Goal: Task Accomplishment & Management: Use online tool/utility

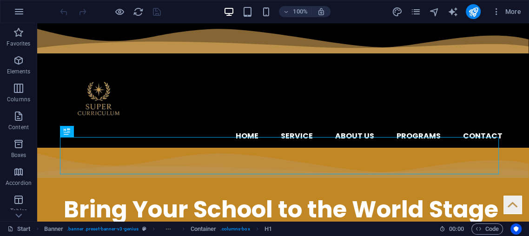
drag, startPoint x: 553, startPoint y: 24, endPoint x: 264, endPoint y: 92, distance: 297.1
click at [264, 93] on div "Home Service About us Programs Contact Menu" at bounding box center [283, 85] width 492 height 125
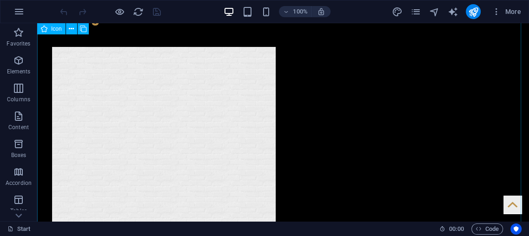
scroll to position [2066, 0]
drag, startPoint x: 251, startPoint y: 128, endPoint x: 251, endPoint y: 133, distance: 4.7
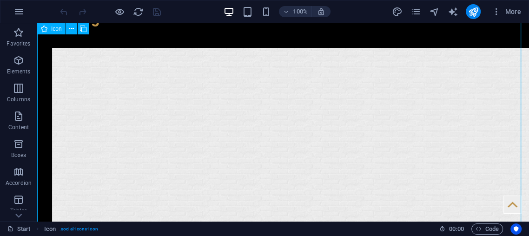
scroll to position [1928, 0]
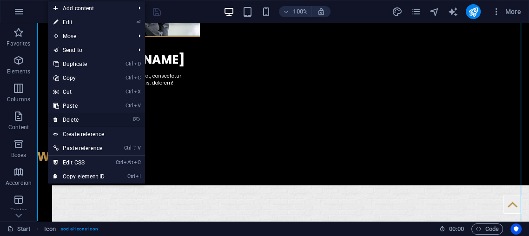
click at [76, 119] on link "⌦ Delete" at bounding box center [79, 120] width 62 height 14
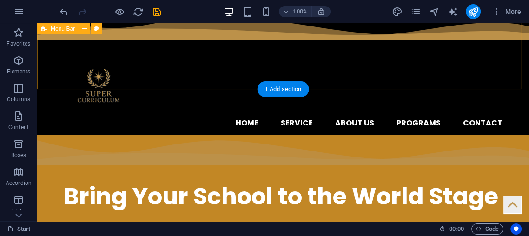
scroll to position [0, 0]
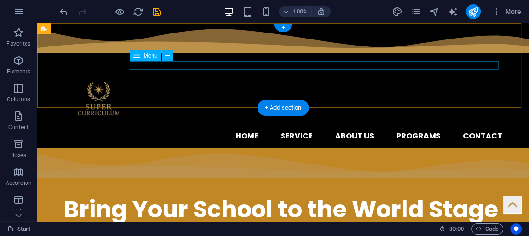
click at [477, 132] on nav "Home Service About us Programs Contact" at bounding box center [283, 136] width 439 height 8
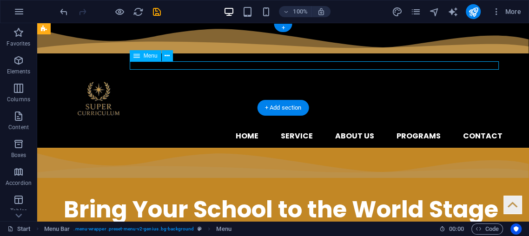
click at [477, 132] on nav "Home Service About us Programs Contact" at bounding box center [283, 136] width 439 height 8
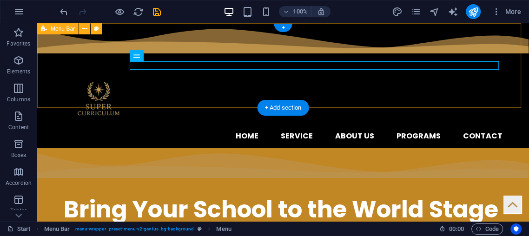
click at [477, 60] on div "Home Service About us Programs Contact Menu" at bounding box center [283, 85] width 492 height 125
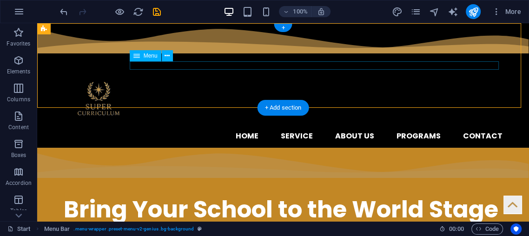
click at [475, 132] on nav "Home Service About us Programs Contact" at bounding box center [283, 136] width 439 height 8
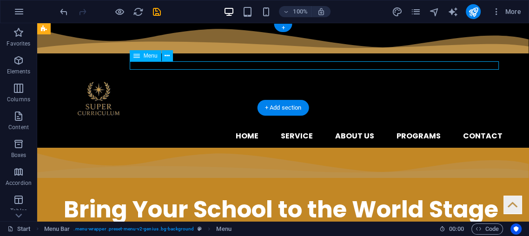
click at [475, 132] on nav "Home Service About us Programs Contact" at bounding box center [283, 136] width 439 height 8
select select
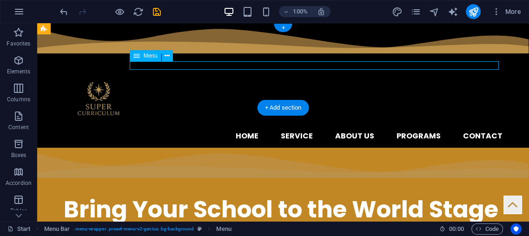
select select
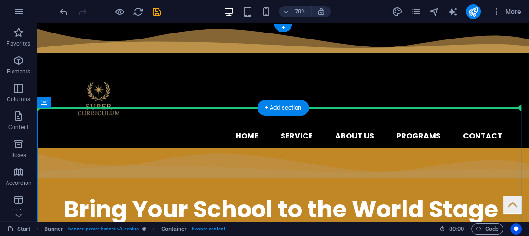
click at [385, 148] on div "​​​​​ Bring Your School to the World Stage Get in touch" at bounding box center [283, 217] width 492 height 139
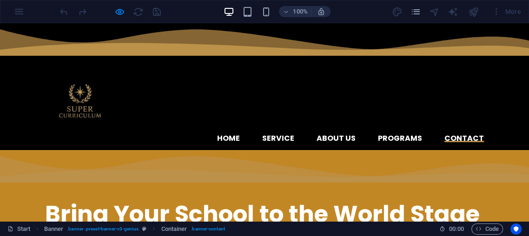
click at [451, 135] on link "Contact" at bounding box center [464, 138] width 40 height 7
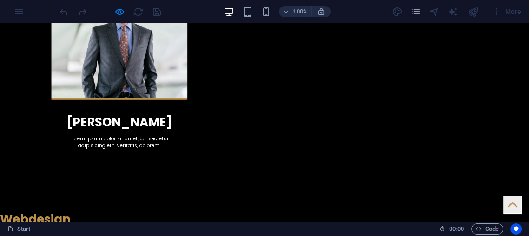
scroll to position [1874, 0]
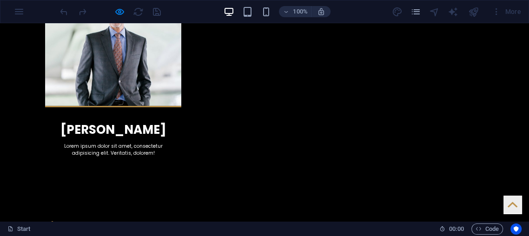
click at [112, 13] on div at bounding box center [110, 11] width 104 height 15
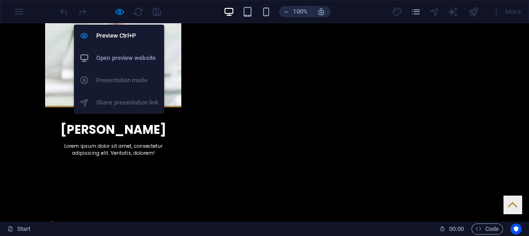
drag, startPoint x: 120, startPoint y: 14, endPoint x: 115, endPoint y: 17, distance: 5.8
click at [119, 14] on icon "button" at bounding box center [119, 12] width 11 height 11
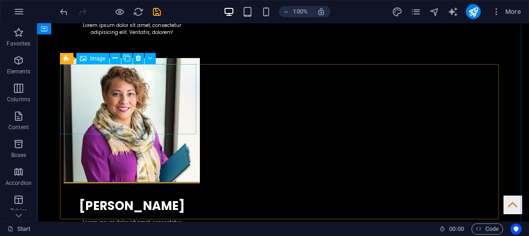
scroll to position [1619, 0]
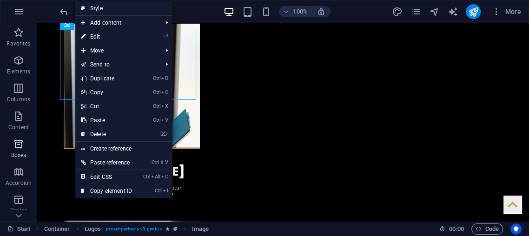
click at [21, 148] on icon "button" at bounding box center [18, 144] width 11 height 11
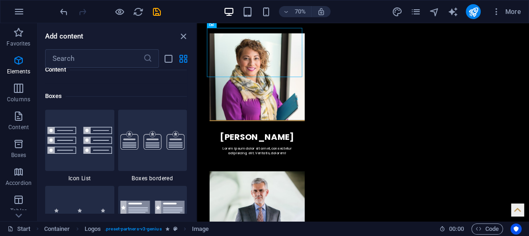
scroll to position [2564, 0]
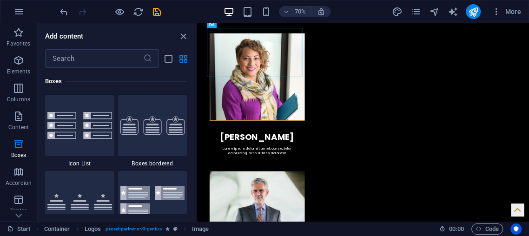
drag, startPoint x: 185, startPoint y: 59, endPoint x: 170, endPoint y: 27, distance: 35.4
click at [180, 32] on div "Add content ​ Favorites 1 Star Headline 1 Star Container Elements 1 Star Headli…" at bounding box center [117, 122] width 159 height 198
click at [186, 38] on icon "close panel" at bounding box center [183, 36] width 11 height 11
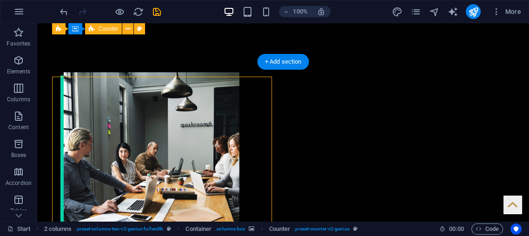
scroll to position [1034, 0]
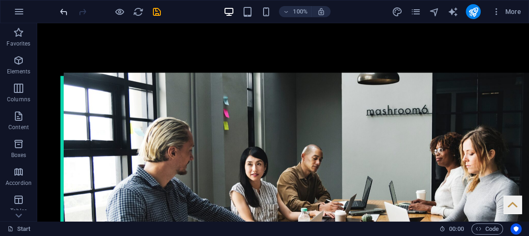
click at [68, 9] on icon "undo" at bounding box center [64, 12] width 11 height 11
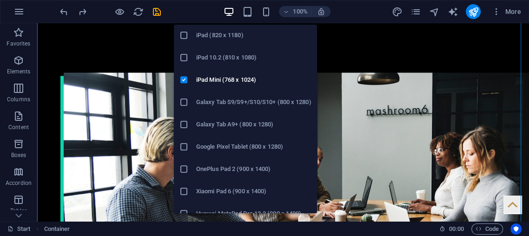
scroll to position [0, 0]
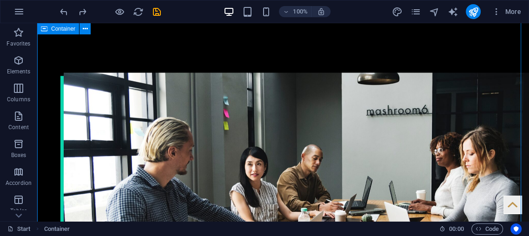
drag, startPoint x: 48, startPoint y: 122, endPoint x: 85, endPoint y: 147, distance: 44.5
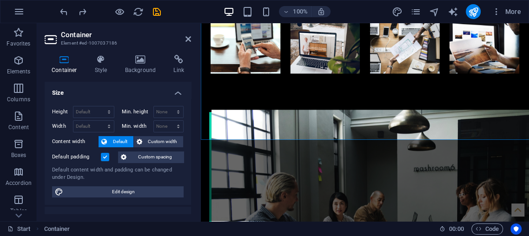
scroll to position [1089, 0]
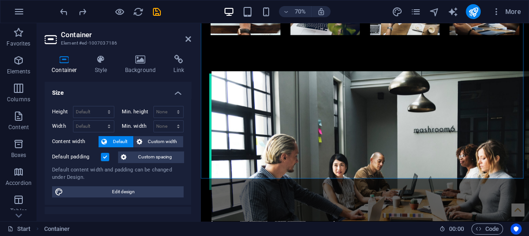
click at [192, 35] on aside "Container Element #ed-1007037186 Container Style Background Link Size Height De…" at bounding box center [119, 122] width 164 height 198
click at [191, 35] on aside "Container Element #ed-1007037186 Container Style Background Link Size Height De…" at bounding box center [119, 122] width 164 height 198
click at [189, 33] on h2 "Container" at bounding box center [126, 35] width 130 height 8
click at [187, 40] on icon at bounding box center [188, 38] width 6 height 7
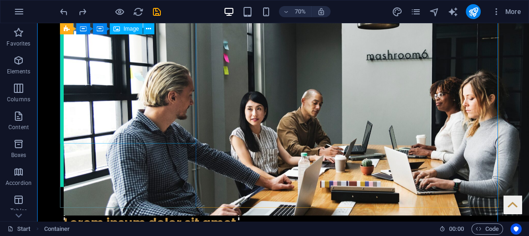
scroll to position [1034, 0]
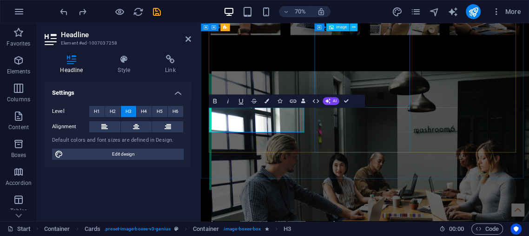
drag, startPoint x: 496, startPoint y: 90, endPoint x: 567, endPoint y: 69, distance: 74.7
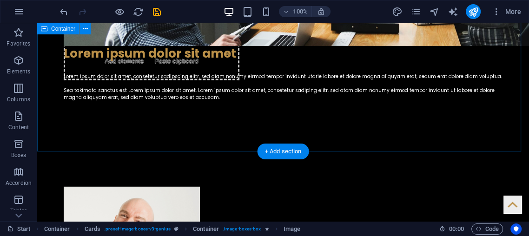
scroll to position [1034, 0]
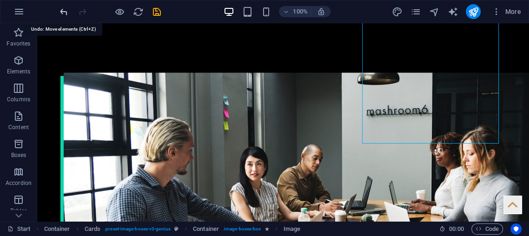
click at [67, 11] on icon "undo" at bounding box center [64, 12] width 11 height 11
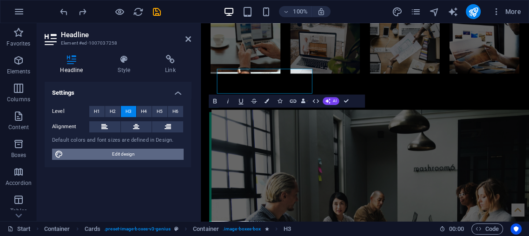
scroll to position [1089, 0]
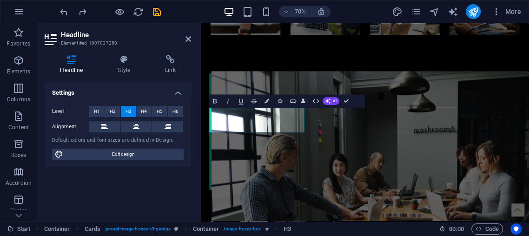
click at [130, 161] on div "Level H1 H2 H3 H4 H5 H6 Alignment Default colors and font sizes are defined in …" at bounding box center [118, 133] width 146 height 69
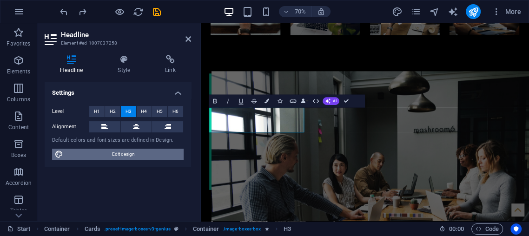
click at [130, 156] on span "Edit design" at bounding box center [123, 154] width 115 height 11
select select "px"
select select "400"
select select "px"
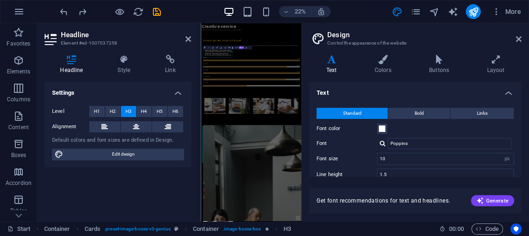
scroll to position [1490, 0]
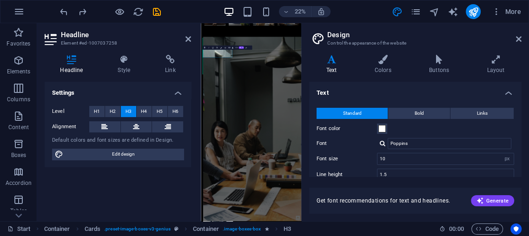
click at [373, 127] on label "Font color" at bounding box center [347, 128] width 60 height 11
click at [377, 127] on button "Font color" at bounding box center [382, 129] width 10 height 10
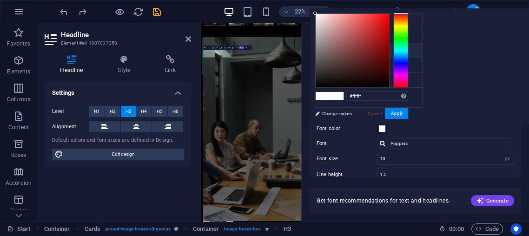
click at [376, 127] on label "Font color" at bounding box center [347, 128] width 60 height 11
click at [377, 127] on button "Font color" at bounding box center [382, 129] width 10 height 10
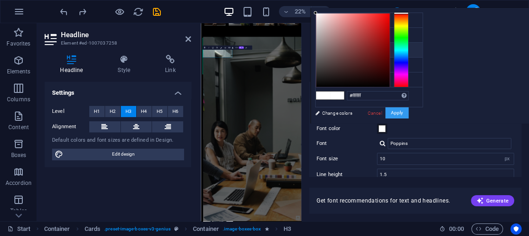
click at [391, 113] on button "Apply" at bounding box center [396, 112] width 23 height 11
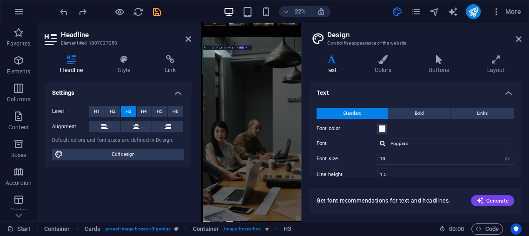
click at [508, 42] on header "Design Control the appearance of the website" at bounding box center [416, 35] width 211 height 24
click at [510, 38] on header "Design Control the appearance of the website" at bounding box center [416, 35] width 211 height 24
click at [510, 40] on header "Design Control the appearance of the website" at bounding box center [416, 35] width 211 height 24
click at [524, 37] on aside "Design Control the appearance of the website Variants Text Colors Buttons Layou…" at bounding box center [415, 122] width 228 height 198
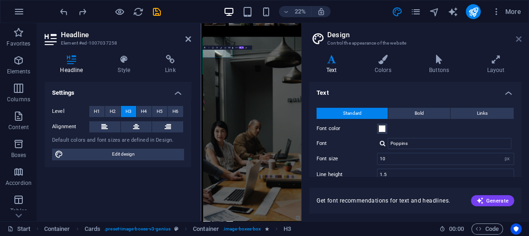
click at [521, 38] on icon at bounding box center [519, 38] width 6 height 7
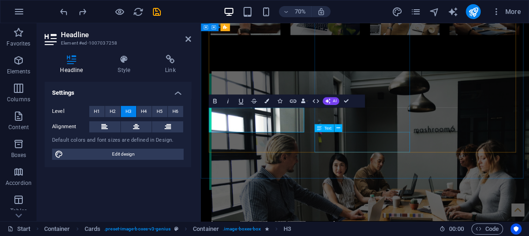
drag, startPoint x: 419, startPoint y: 212, endPoint x: 516, endPoint y: 155, distance: 113.1
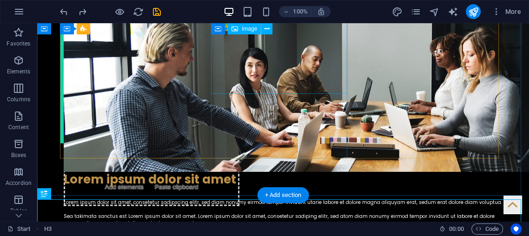
scroll to position [1072, 0]
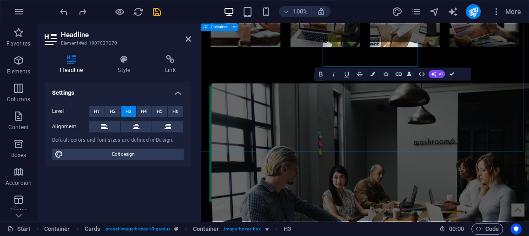
scroll to position [1128, 0]
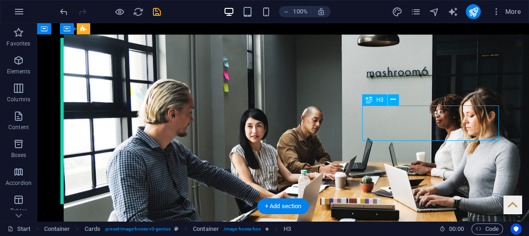
drag, startPoint x: 453, startPoint y: 130, endPoint x: 399, endPoint y: 176, distance: 71.2
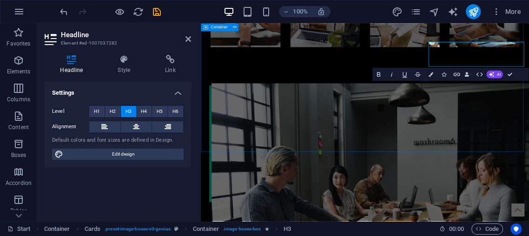
scroll to position [1128, 0]
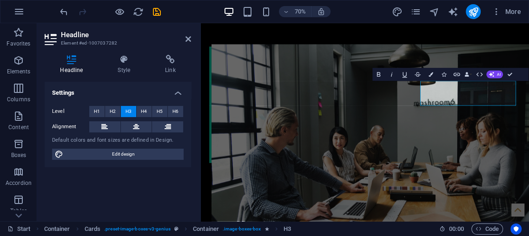
click at [185, 35] on h2 "Headline" at bounding box center [126, 35] width 130 height 8
click at [186, 35] on icon at bounding box center [188, 38] width 6 height 7
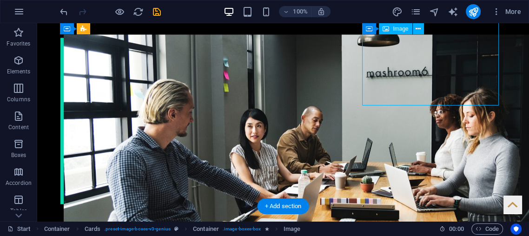
drag, startPoint x: 442, startPoint y: 63, endPoint x: 379, endPoint y: 80, distance: 65.1
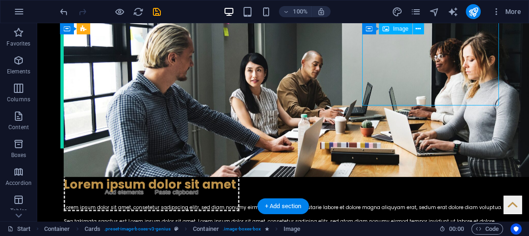
select select "%"
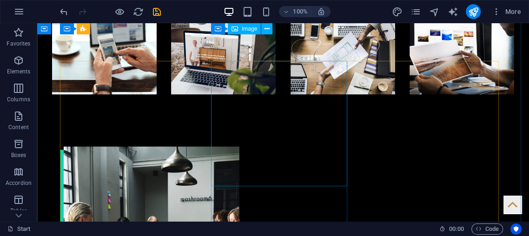
scroll to position [934, 0]
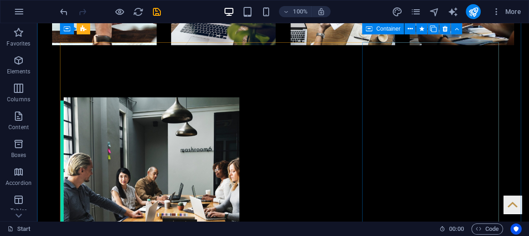
scroll to position [1003, 0]
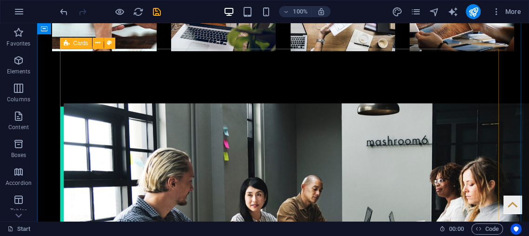
scroll to position [1038, 0]
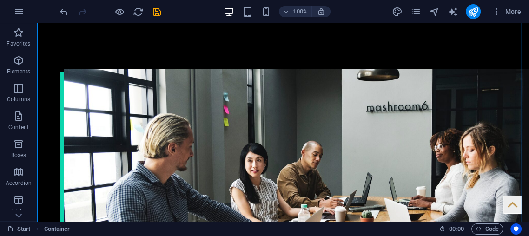
drag, startPoint x: 283, startPoint y: 117, endPoint x: 415, endPoint y: 101, distance: 133.4
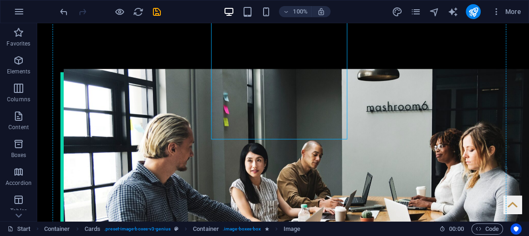
drag, startPoint x: 265, startPoint y: 105, endPoint x: 440, endPoint y: 83, distance: 177.1
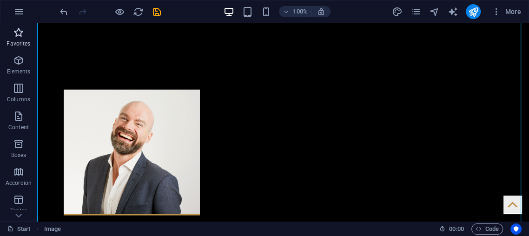
scroll to position [1343, 0]
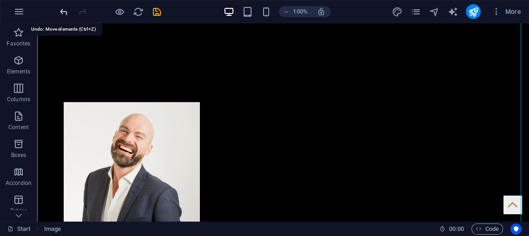
click at [60, 14] on icon "undo" at bounding box center [64, 12] width 11 height 11
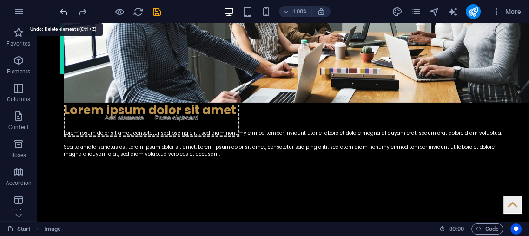
scroll to position [992, 0]
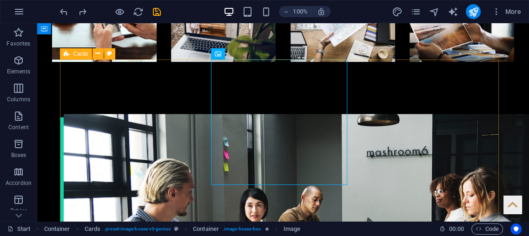
drag, startPoint x: 261, startPoint y: 75, endPoint x: 430, endPoint y: 89, distance: 168.8
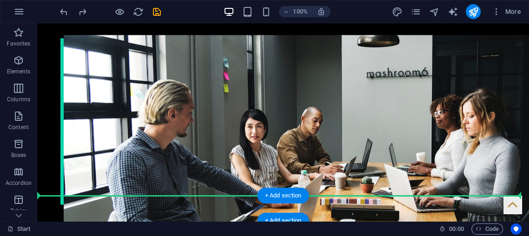
scroll to position [1089, 0]
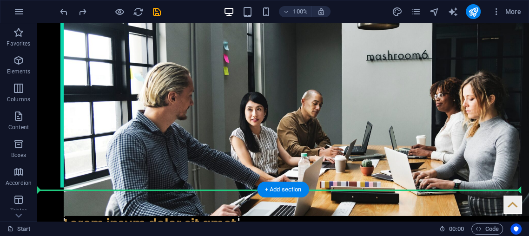
drag, startPoint x: 266, startPoint y: 198, endPoint x: 397, endPoint y: 140, distance: 143.0
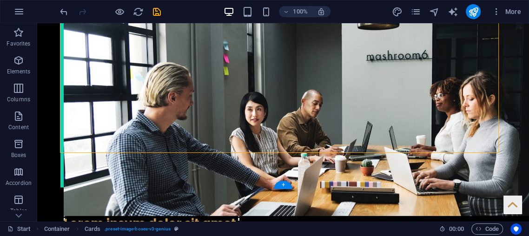
drag, startPoint x: 387, startPoint y: 132, endPoint x: 382, endPoint y: 118, distance: 14.6
click at [65, 11] on icon "undo" at bounding box center [64, 12] width 11 height 11
click at [66, 13] on icon "undo" at bounding box center [64, 12] width 11 height 11
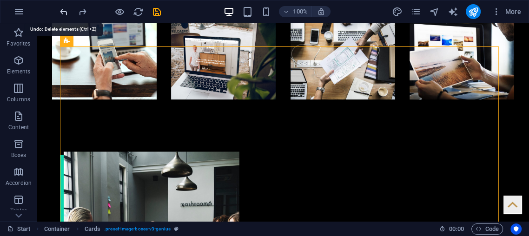
scroll to position [944, 0]
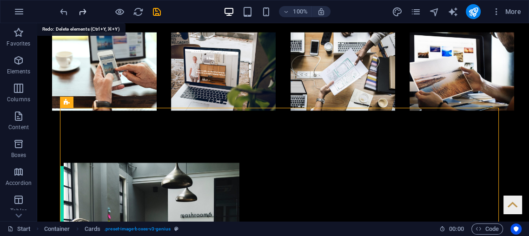
click at [78, 13] on icon "redo" at bounding box center [82, 12] width 11 height 11
click at [77, 14] on icon "redo" at bounding box center [82, 12] width 11 height 11
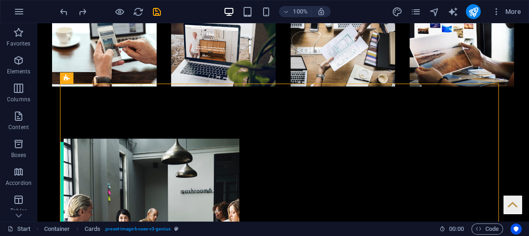
scroll to position [1047, 0]
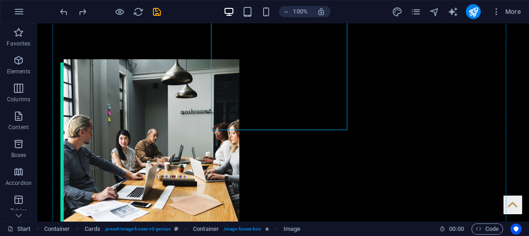
drag, startPoint x: 299, startPoint y: 60, endPoint x: 436, endPoint y: 72, distance: 137.2
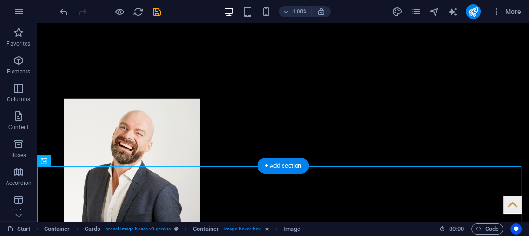
scroll to position [1377, 0]
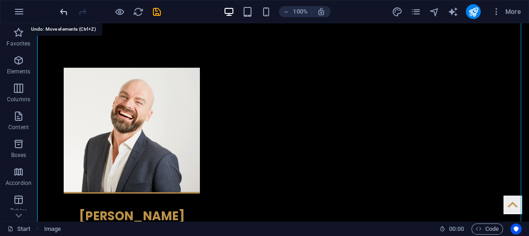
click at [63, 13] on icon "undo" at bounding box center [64, 12] width 11 height 11
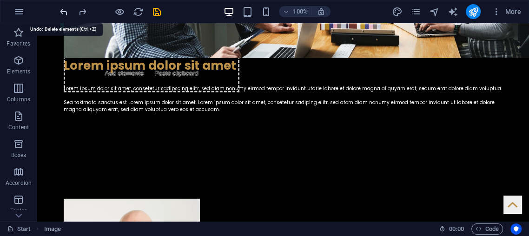
scroll to position [992, 0]
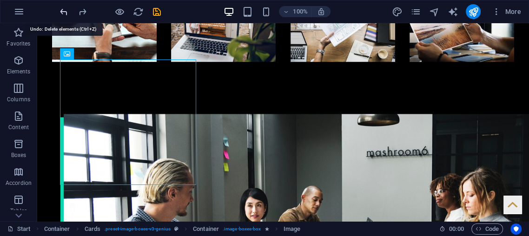
click at [60, 13] on icon "undo" at bounding box center [64, 12] width 11 height 11
click at [60, 14] on icon "undo" at bounding box center [64, 12] width 11 height 11
click at [60, 15] on icon "undo" at bounding box center [64, 12] width 11 height 11
click at [60, 17] on div at bounding box center [110, 11] width 104 height 15
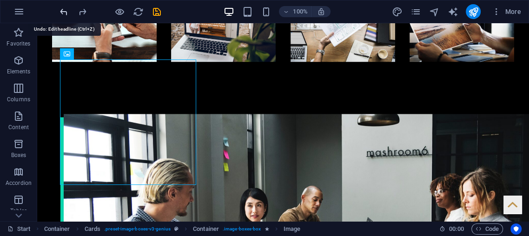
click at [63, 15] on icon "undo" at bounding box center [64, 12] width 11 height 11
click at [82, 8] on icon "redo" at bounding box center [82, 12] width 11 height 11
click at [60, 8] on icon "undo" at bounding box center [64, 12] width 11 height 11
click at [64, 14] on icon "undo" at bounding box center [64, 12] width 11 height 11
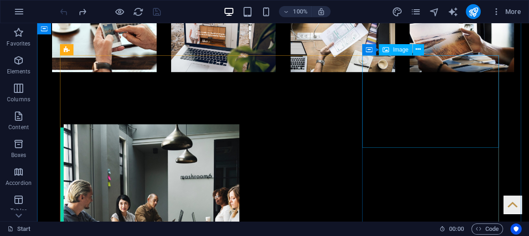
scroll to position [997, 0]
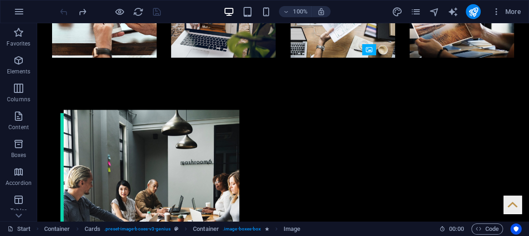
drag, startPoint x: 440, startPoint y: 139, endPoint x: 397, endPoint y: 80, distance: 73.0
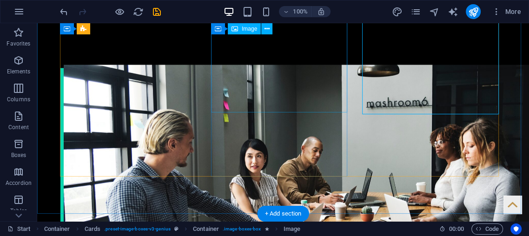
scroll to position [1031, 0]
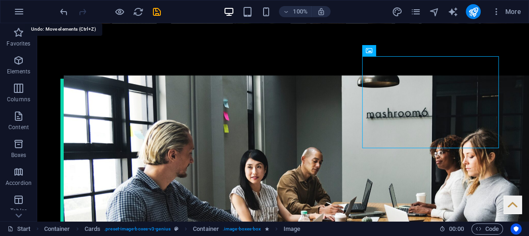
click at [60, 11] on icon "undo" at bounding box center [64, 12] width 11 height 11
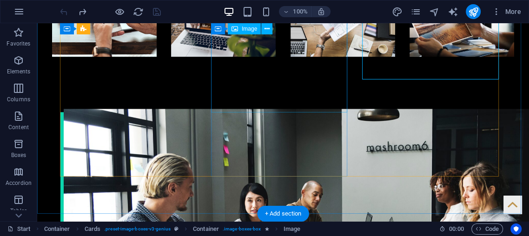
scroll to position [997, 0]
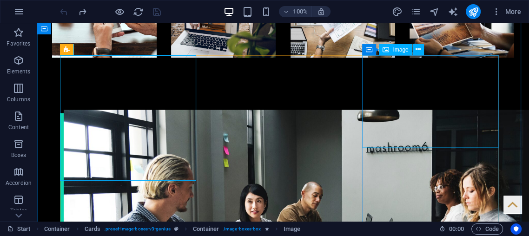
drag, startPoint x: 423, startPoint y: 115, endPoint x: 420, endPoint y: 111, distance: 5.3
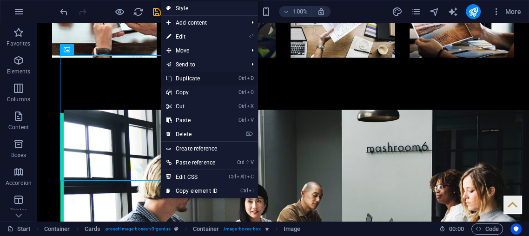
click at [203, 77] on link "Ctrl D Duplicate" at bounding box center [192, 79] width 62 height 14
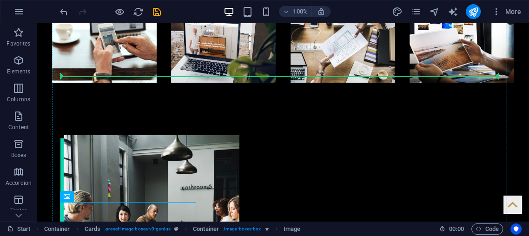
scroll to position [971, 0]
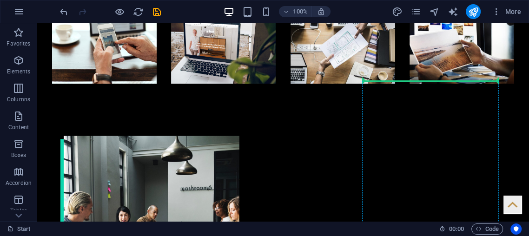
drag, startPoint x: 146, startPoint y: 216, endPoint x: 423, endPoint y: 98, distance: 301.8
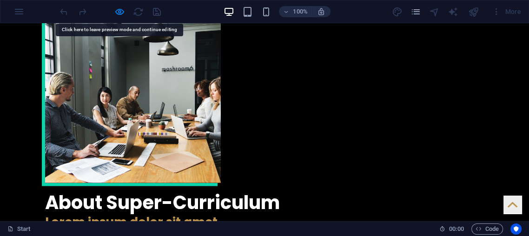
scroll to position [1102, 0]
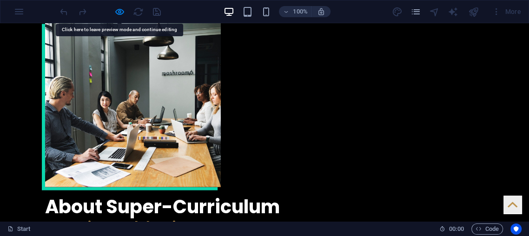
drag, startPoint x: 158, startPoint y: 144, endPoint x: 53, endPoint y: 145, distance: 105.1
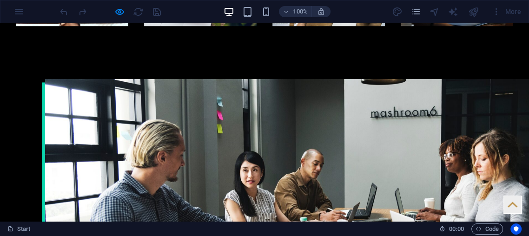
scroll to position [1033, 0]
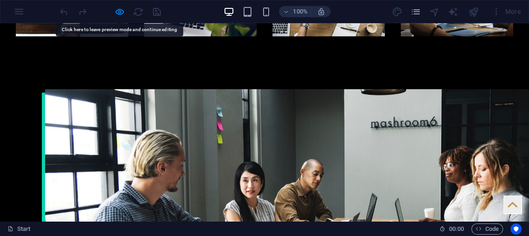
drag, startPoint x: 274, startPoint y: 174, endPoint x: 3, endPoint y: 131, distance: 274.9
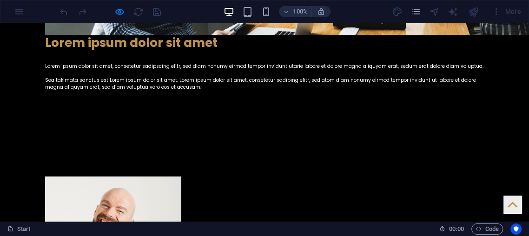
scroll to position [1171, 0]
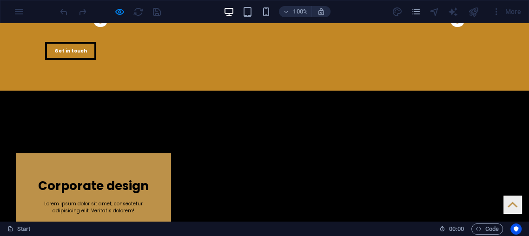
scroll to position [206, 0]
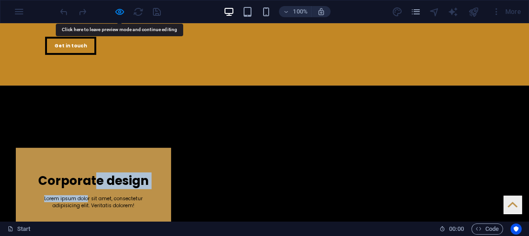
drag, startPoint x: 86, startPoint y: 137, endPoint x: 179, endPoint y: 135, distance: 93.0
click at [114, 166] on div "Corporate design Lorem ipsum dolor sit amet, consectetur adipisicing elit. Veri…" at bounding box center [94, 187] width 126 height 43
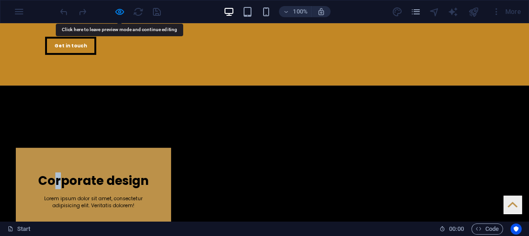
click at [55, 148] on div "Corporate design Lorem ipsum dolor sit amet, consectetur adipisicing elit. Veri…" at bounding box center [93, 186] width 155 height 76
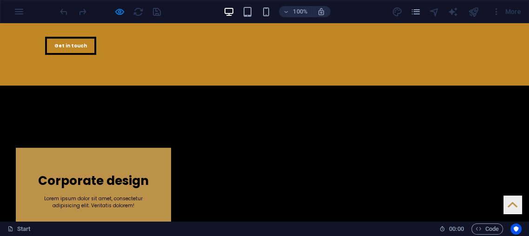
click at [33, 148] on div "Corporate design Lorem ipsum dolor sit amet, consectetur adipisicing elit. Veri…" at bounding box center [93, 186] width 155 height 76
click at [20, 148] on div "Corporate design Lorem ipsum dolor sit amet, consectetur adipisicing elit. Veri…" at bounding box center [93, 186] width 155 height 76
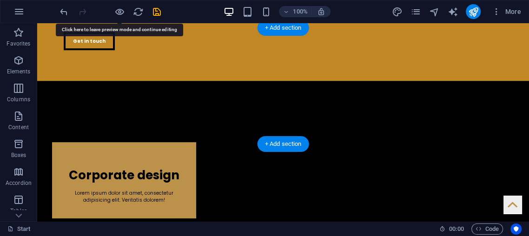
scroll to position [209, 0]
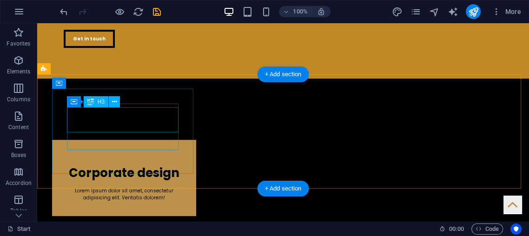
click at [123, 159] on div "Corporate design" at bounding box center [124, 171] width 114 height 25
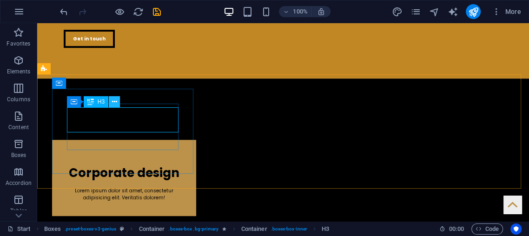
click at [119, 100] on button at bounding box center [114, 101] width 11 height 11
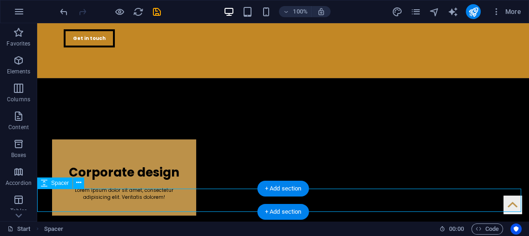
select select "px"
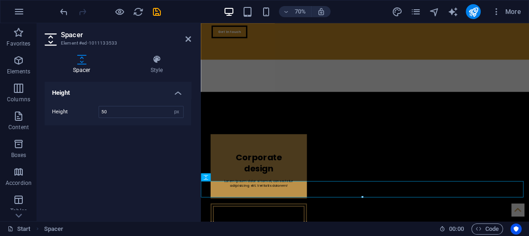
click at [182, 40] on header "Spacer Element #ed-1011133533" at bounding box center [118, 35] width 146 height 24
click at [190, 41] on icon at bounding box center [188, 38] width 6 height 7
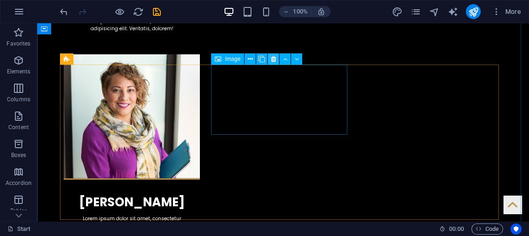
scroll to position [1584, 0]
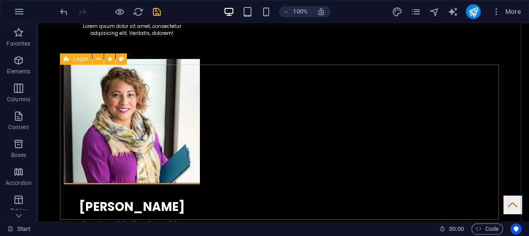
drag, startPoint x: 480, startPoint y: 139, endPoint x: 409, endPoint y: 159, distance: 73.9
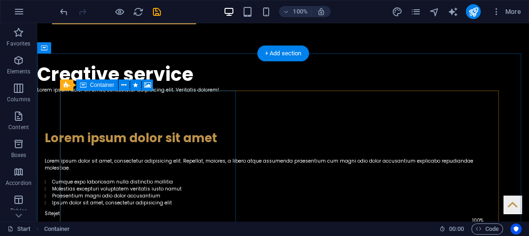
scroll to position [757, 0]
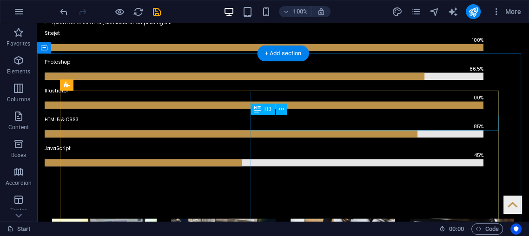
drag, startPoint x: 422, startPoint y: 122, endPoint x: 417, endPoint y: 122, distance: 4.7
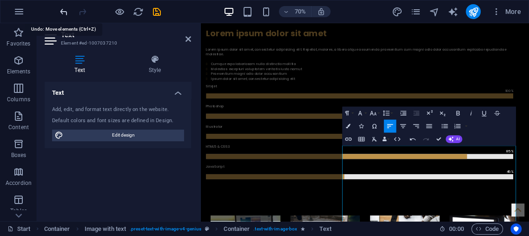
click at [61, 13] on icon "undo" at bounding box center [64, 12] width 11 height 11
click at [65, 7] on icon "undo" at bounding box center [64, 12] width 11 height 11
click at [64, 11] on icon "undo" at bounding box center [64, 12] width 11 height 11
click at [61, 7] on icon "undo" at bounding box center [64, 12] width 11 height 11
click at [60, 15] on icon "undo" at bounding box center [64, 12] width 11 height 11
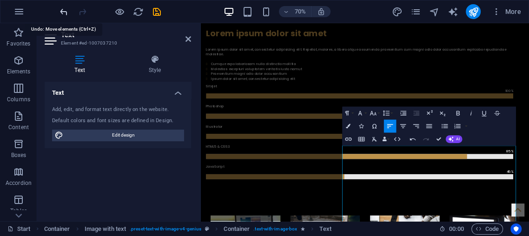
click at [60, 15] on icon "undo" at bounding box center [64, 12] width 11 height 11
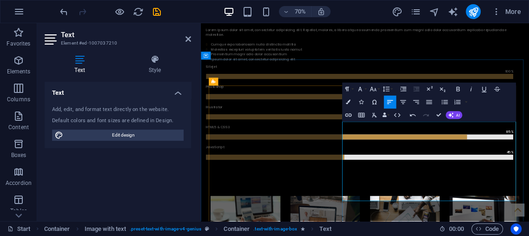
scroll to position [792, 0]
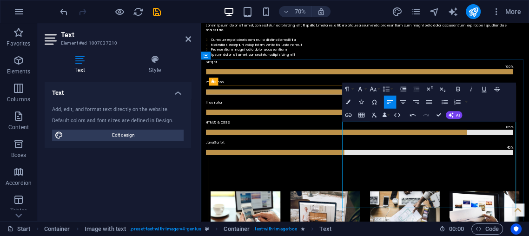
drag, startPoint x: 411, startPoint y: 255, endPoint x: 406, endPoint y: 251, distance: 6.3
drag, startPoint x: 406, startPoint y: 251, endPoint x: 464, endPoint y: 271, distance: 61.0
drag, startPoint x: 464, startPoint y: 271, endPoint x: 403, endPoint y: 244, distance: 67.0
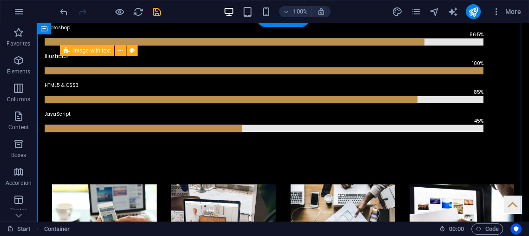
drag, startPoint x: 236, startPoint y: 245, endPoint x: 352, endPoint y: 185, distance: 130.1
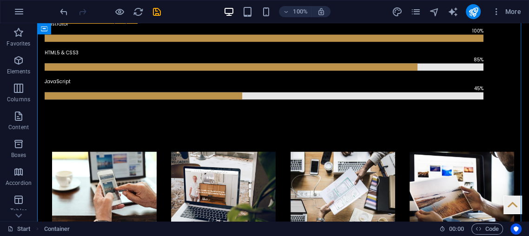
scroll to position [860, 0]
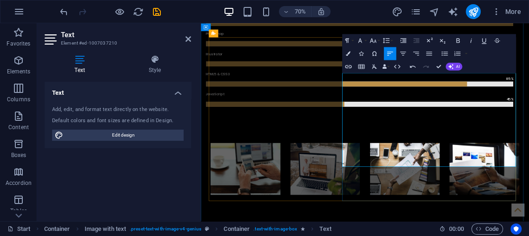
drag, startPoint x: 408, startPoint y: 186, endPoint x: 499, endPoint y: 230, distance: 101.7
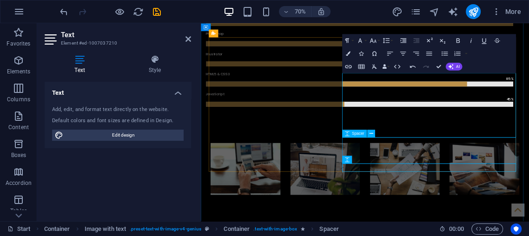
scroll to position [913, 0]
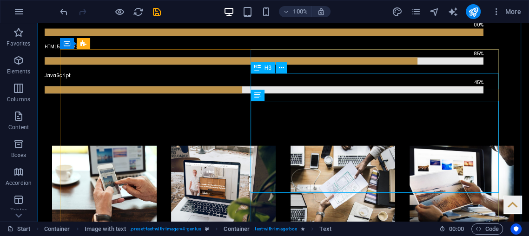
scroll to position [774, 0]
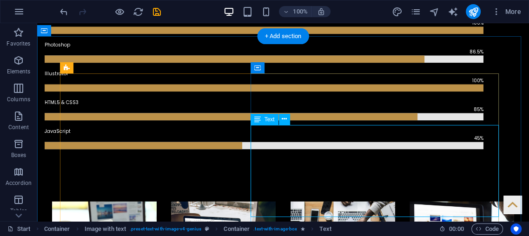
drag, startPoint x: 324, startPoint y: 161, endPoint x: 327, endPoint y: 166, distance: 5.4
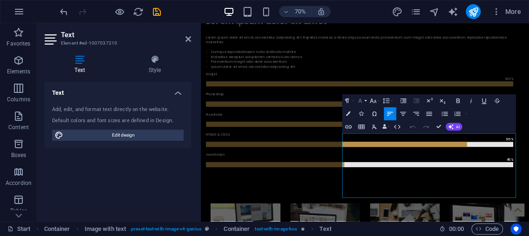
click at [357, 99] on icon "button" at bounding box center [360, 101] width 8 height 8
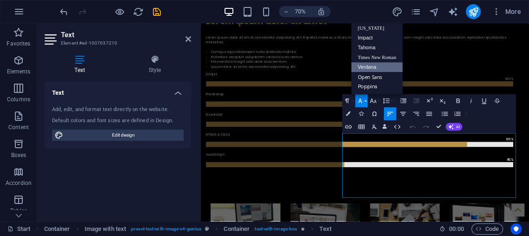
click at [368, 84] on link "Poppins" at bounding box center [377, 87] width 52 height 10
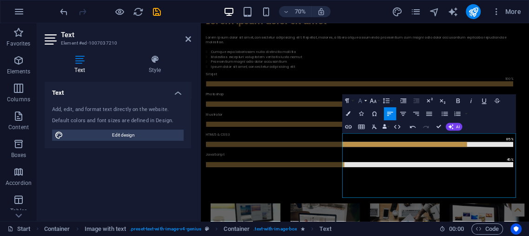
click at [362, 99] on icon "button" at bounding box center [360, 101] width 8 height 8
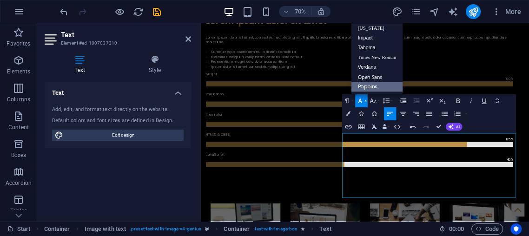
scroll to position [0, 0]
click at [362, 86] on link "Poppins" at bounding box center [377, 87] width 52 height 10
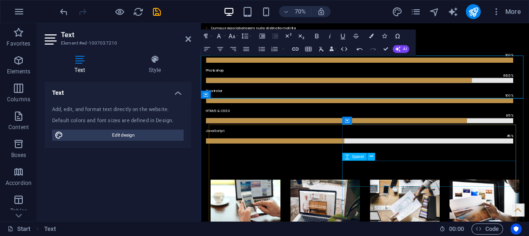
scroll to position [809, 0]
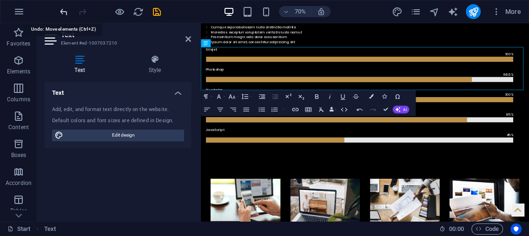
click at [67, 13] on icon "undo" at bounding box center [64, 12] width 11 height 11
click at [63, 14] on icon "undo" at bounding box center [64, 12] width 11 height 11
click at [63, 15] on icon "undo" at bounding box center [64, 12] width 11 height 11
click at [64, 5] on div at bounding box center [110, 11] width 104 height 15
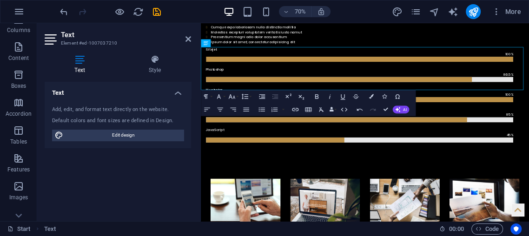
scroll to position [103, 0]
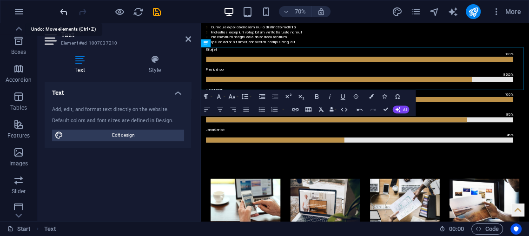
click at [65, 11] on icon "undo" at bounding box center [64, 12] width 11 height 11
click at [186, 38] on icon at bounding box center [188, 38] width 6 height 7
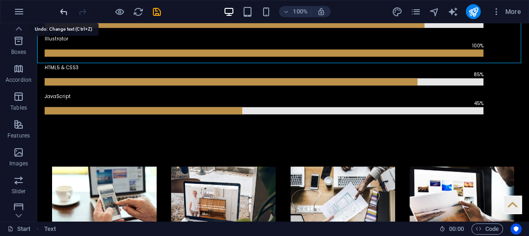
click at [65, 13] on icon "undo" at bounding box center [64, 12] width 11 height 11
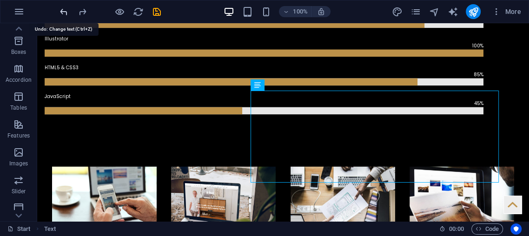
click at [65, 13] on icon "undo" at bounding box center [64, 12] width 11 height 11
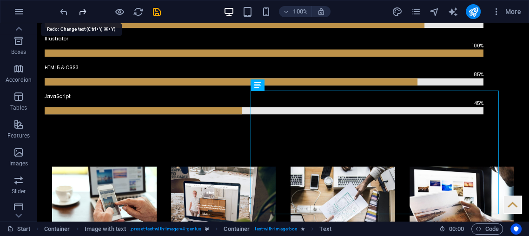
click at [79, 13] on icon "redo" at bounding box center [82, 12] width 11 height 11
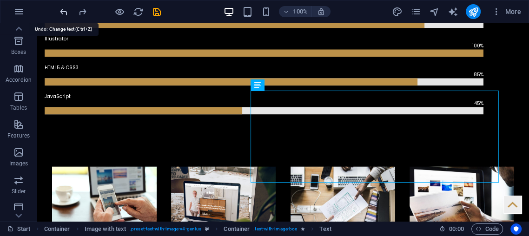
drag, startPoint x: 63, startPoint y: 8, endPoint x: 60, endPoint y: 4, distance: 4.9
click at [62, 7] on icon "undo" at bounding box center [64, 12] width 11 height 11
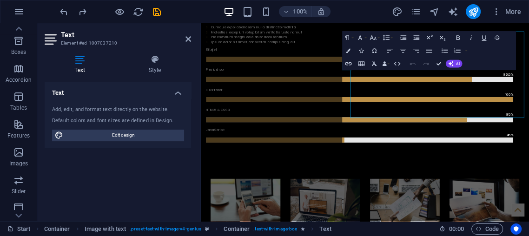
scroll to position [865, 0]
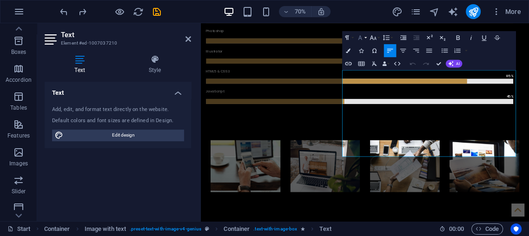
click at [357, 35] on icon "button" at bounding box center [360, 38] width 8 height 8
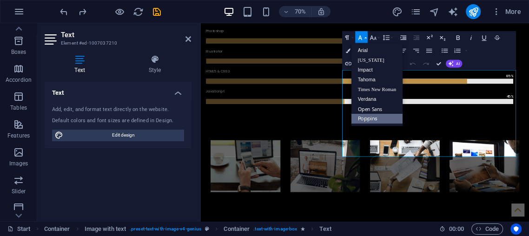
click at [374, 119] on link "Poppins" at bounding box center [377, 119] width 52 height 10
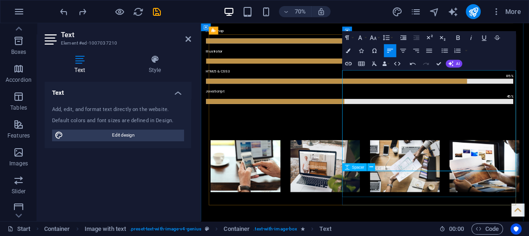
drag, startPoint x: 414, startPoint y: 205, endPoint x: 529, endPoint y: 240, distance: 120.6
drag, startPoint x: 403, startPoint y: 195, endPoint x: 488, endPoint y: 230, distance: 92.5
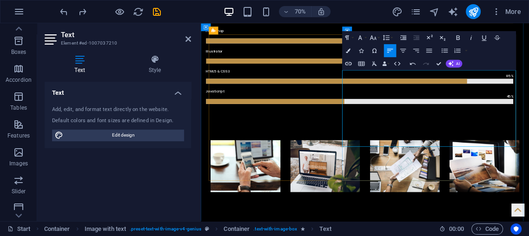
drag, startPoint x: 496, startPoint y: 196, endPoint x: 481, endPoint y: 198, distance: 15.1
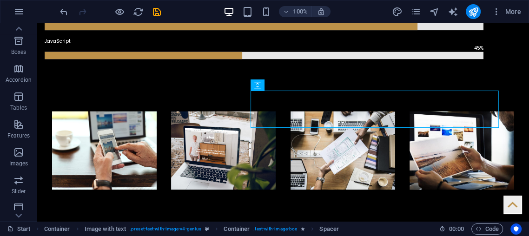
scroll to position [809, 0]
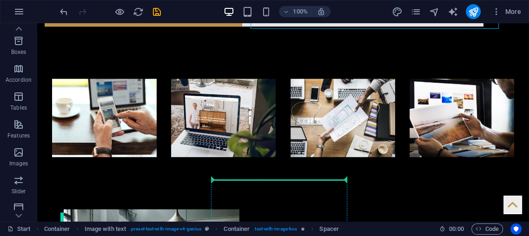
scroll to position [916, 0]
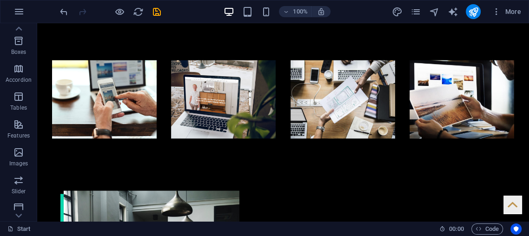
drag, startPoint x: 291, startPoint y: 105, endPoint x: 292, endPoint y: 113, distance: 8.4
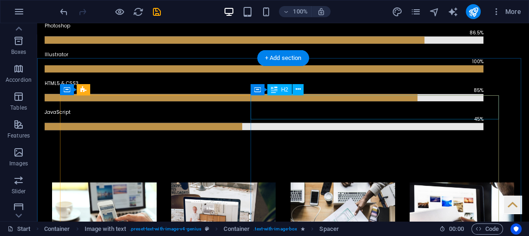
scroll to position [744, 0]
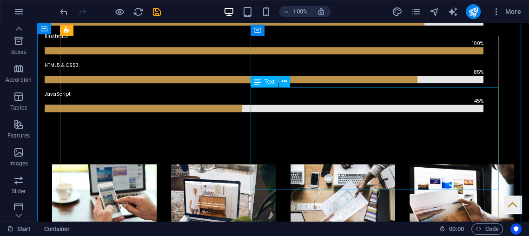
scroll to position [813, 0]
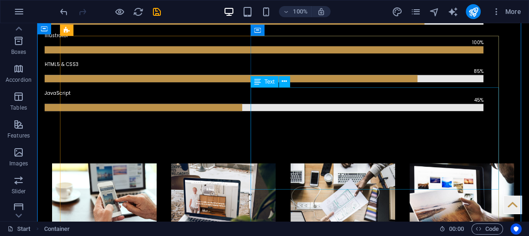
drag, startPoint x: 419, startPoint y: 156, endPoint x: 423, endPoint y: 148, distance: 8.7
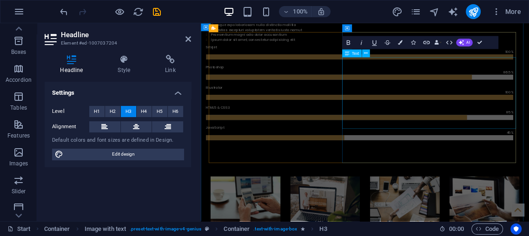
scroll to position [868, 0]
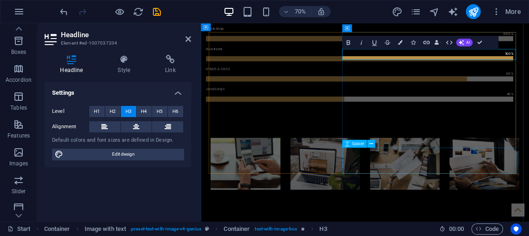
drag, startPoint x: 496, startPoint y: 238, endPoint x: 496, endPoint y: 227, distance: 11.2
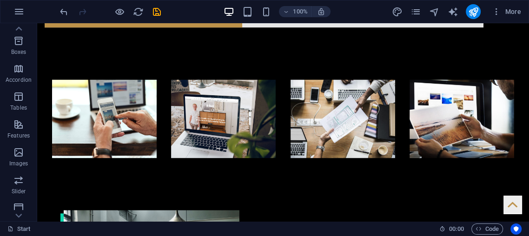
scroll to position [881, 0]
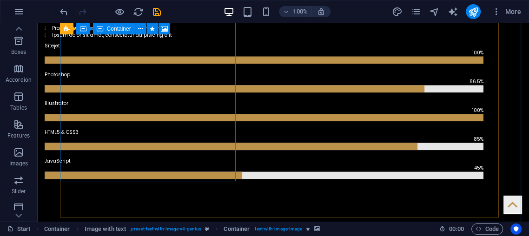
scroll to position [744, 0]
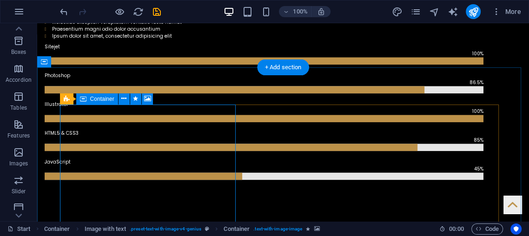
select select "px"
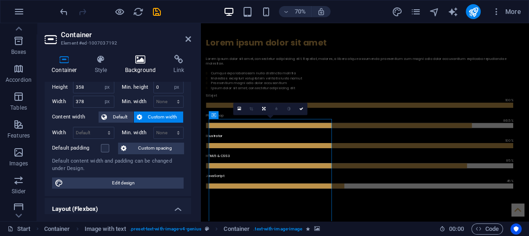
scroll to position [34, 0]
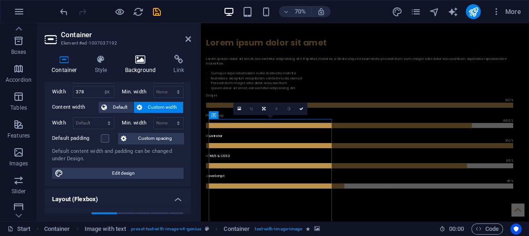
drag, startPoint x: 136, startPoint y: 65, endPoint x: 136, endPoint y: 70, distance: 5.1
click at [136, 70] on div "Container Style Background Link Size Height 358 Default px rem % vh vw Min. hei…" at bounding box center [117, 134] width 161 height 174
click at [138, 61] on icon at bounding box center [140, 59] width 45 height 9
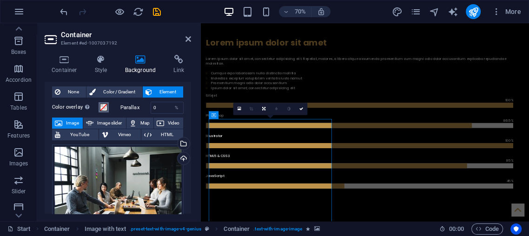
scroll to position [17, 0]
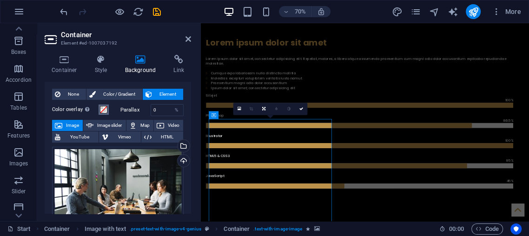
click at [104, 106] on span at bounding box center [103, 109] width 7 height 7
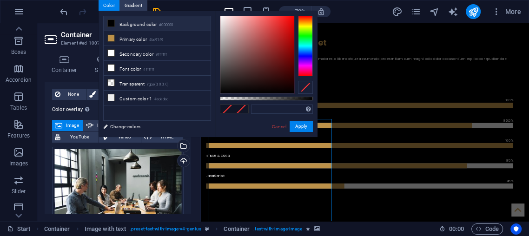
click at [126, 20] on li "Background color #000000" at bounding box center [157, 23] width 107 height 15
type input "#000000"
drag, startPoint x: 126, startPoint y: 20, endPoint x: 38, endPoint y: 37, distance: 89.2
click at [38, 39] on aside "Container Element #ed-1007037192 Container Style Background Link Size Height 35…" at bounding box center [119, 122] width 164 height 198
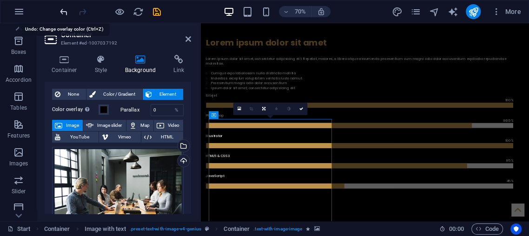
click at [62, 11] on icon "undo" at bounding box center [64, 12] width 11 height 11
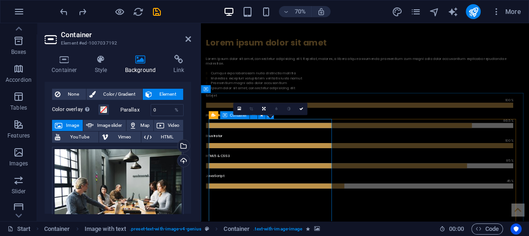
drag, startPoint x: 277, startPoint y: 281, endPoint x: 275, endPoint y: 303, distance: 21.9
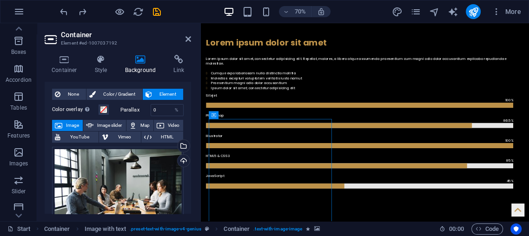
click at [199, 176] on div at bounding box center [199, 122] width 2 height 198
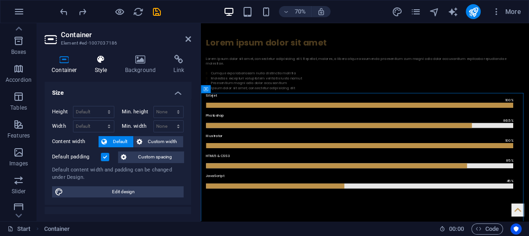
click at [104, 69] on h4 "Style" at bounding box center [103, 65] width 30 height 20
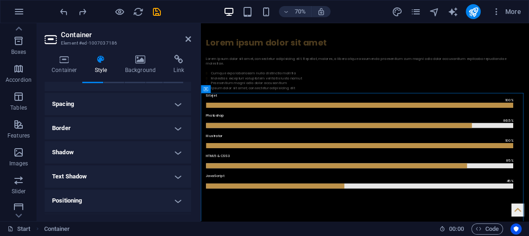
scroll to position [69, 0]
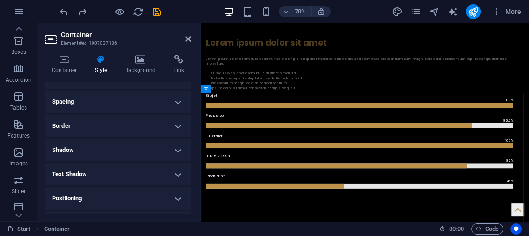
click at [119, 104] on h4 "Spacing" at bounding box center [118, 102] width 146 height 22
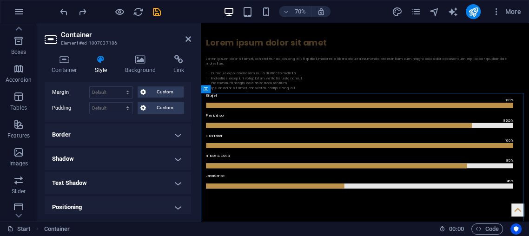
scroll to position [103, 0]
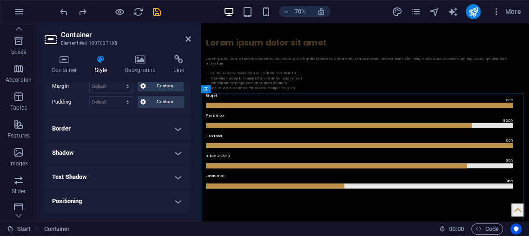
click at [104, 183] on h4 "Text Shadow" at bounding box center [118, 177] width 146 height 22
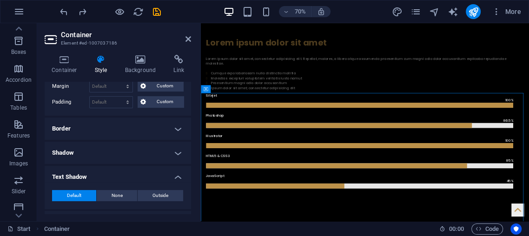
click at [108, 151] on h4 "Shadow" at bounding box center [118, 153] width 146 height 22
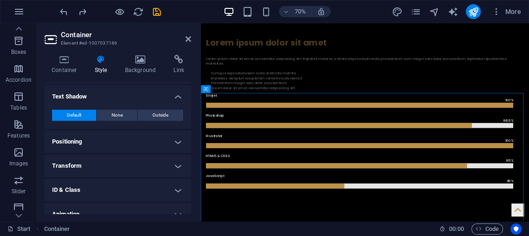
scroll to position [101, 0]
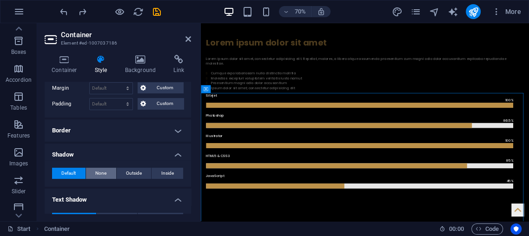
click at [100, 168] on span "None" at bounding box center [100, 173] width 11 height 11
drag, startPoint x: 73, startPoint y: 173, endPoint x: 66, endPoint y: 169, distance: 7.7
click at [72, 172] on span "Default" at bounding box center [68, 173] width 14 height 11
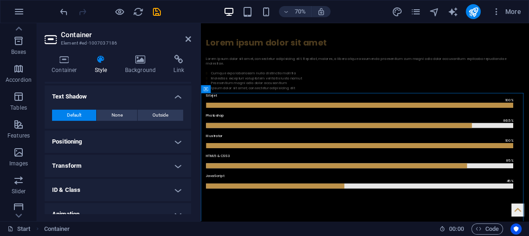
click at [71, 139] on h4 "Positioning" at bounding box center [118, 142] width 146 height 22
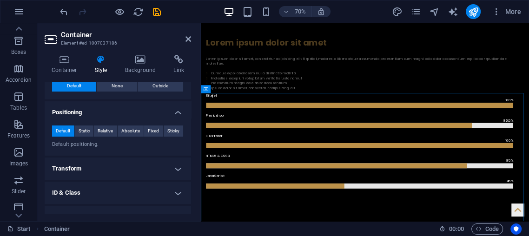
scroll to position [239, 0]
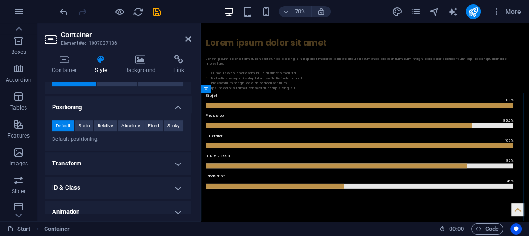
click at [69, 155] on h4 "Transform" at bounding box center [118, 163] width 146 height 22
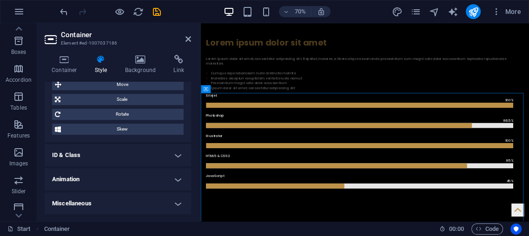
click at [69, 159] on h4 "ID & Class" at bounding box center [118, 155] width 146 height 22
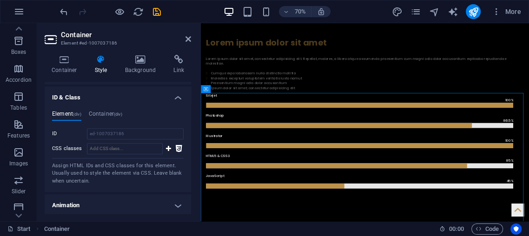
scroll to position [405, 0]
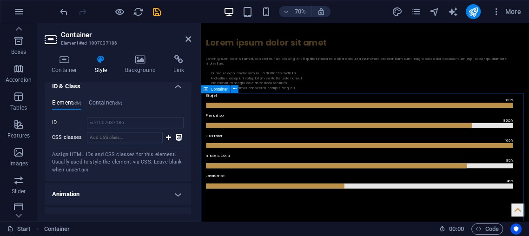
click at [187, 39] on icon at bounding box center [188, 38] width 6 height 7
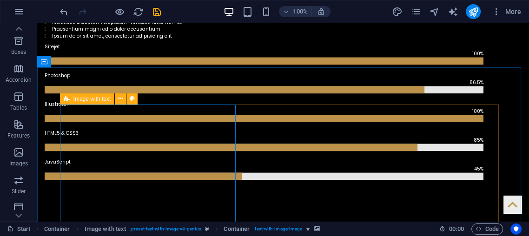
click at [61, 100] on div "Image with text" at bounding box center [87, 98] width 55 height 11
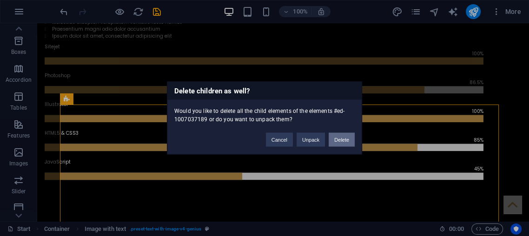
click at [338, 140] on button "Delete" at bounding box center [342, 140] width 26 height 14
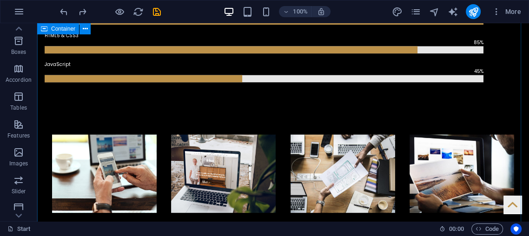
scroll to position [827, 0]
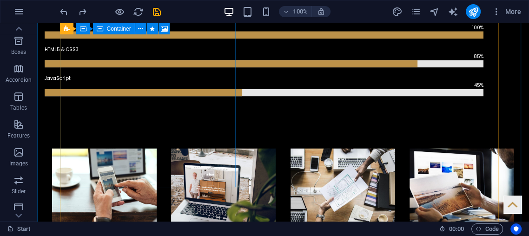
drag, startPoint x: 150, startPoint y: 75, endPoint x: 157, endPoint y: 87, distance: 14.0
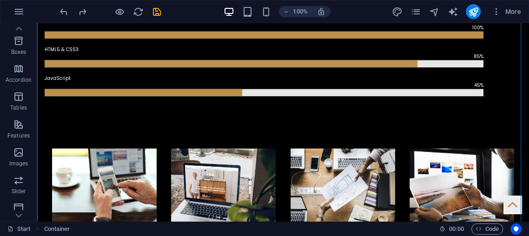
drag, startPoint x: 151, startPoint y: 111, endPoint x: 157, endPoint y: 106, distance: 8.0
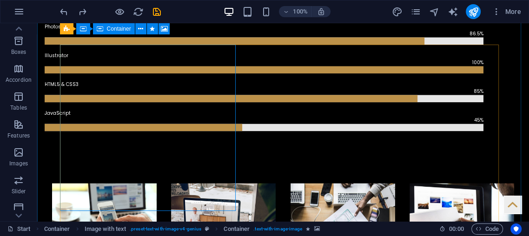
scroll to position [759, 0]
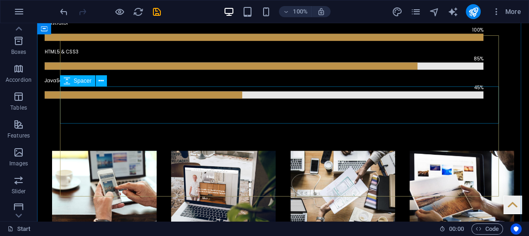
scroll to position [827, 0]
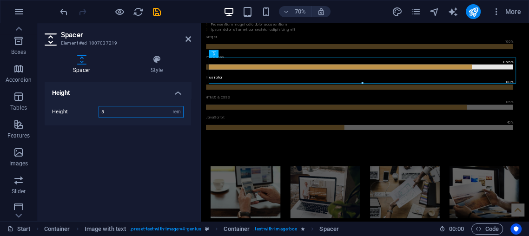
scroll to position [883, 0]
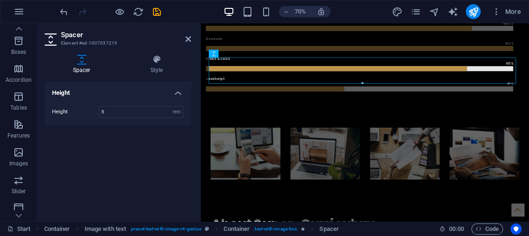
click at [106, 76] on div "Spacer Style Height Height 5 px rem vh vw Image with text Element Layout How th…" at bounding box center [118, 134] width 146 height 159
click at [175, 112] on select "px rem vh vw" at bounding box center [176, 111] width 13 height 11
select select "px"
click at [170, 106] on select "px rem vh vw" at bounding box center [176, 111] width 13 height 11
drag, startPoint x: 177, startPoint y: 128, endPoint x: 152, endPoint y: 124, distance: 25.0
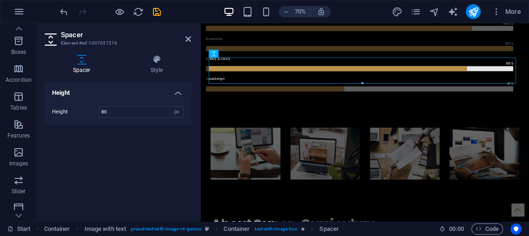
click at [150, 129] on div "Height Height 80 px rem vh vw" at bounding box center [118, 148] width 146 height 132
click at [138, 108] on input "80" at bounding box center [141, 111] width 84 height 11
type input "8"
type input "50"
drag, startPoint x: 132, startPoint y: 103, endPoint x: 135, endPoint y: 112, distance: 9.3
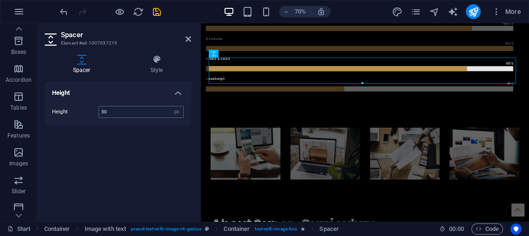
click at [135, 113] on div "Height 50 px rem vh vw" at bounding box center [118, 112] width 146 height 27
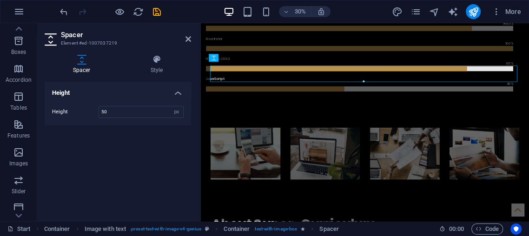
scroll to position [877, 0]
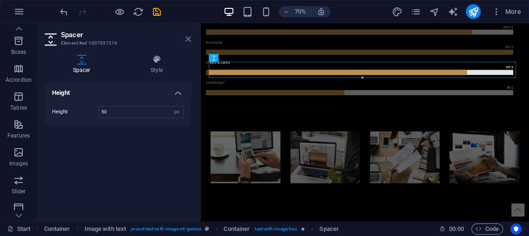
click at [186, 41] on icon at bounding box center [188, 38] width 6 height 7
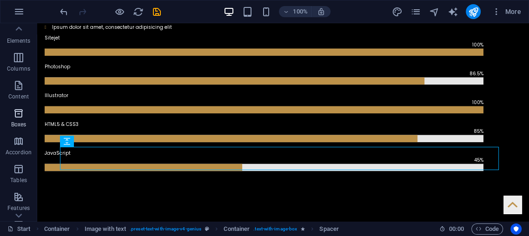
scroll to position [0, 0]
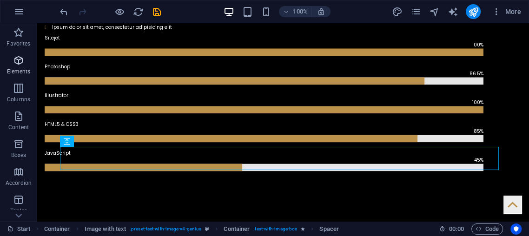
click at [12, 62] on span "Elements" at bounding box center [18, 66] width 37 height 22
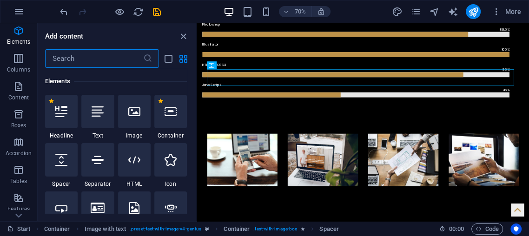
scroll to position [69, 0]
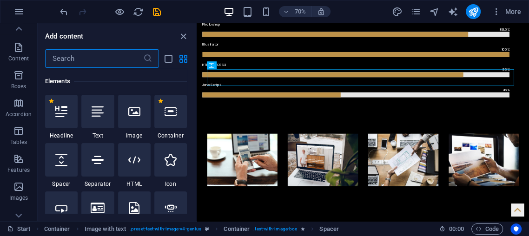
click at [133, 119] on div at bounding box center [134, 111] width 33 height 33
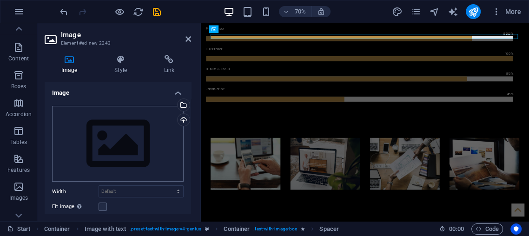
scroll to position [866, 0]
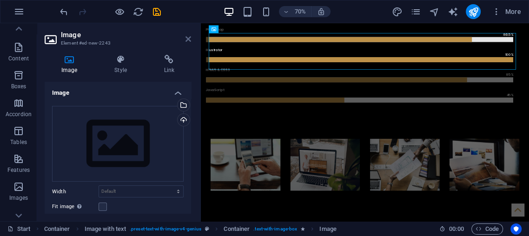
click at [187, 37] on icon at bounding box center [188, 38] width 6 height 7
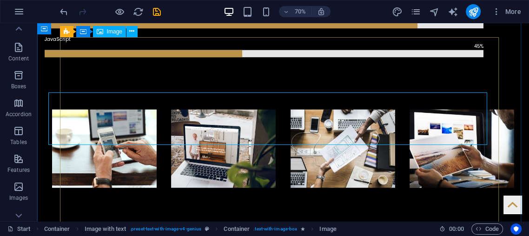
scroll to position [811, 0]
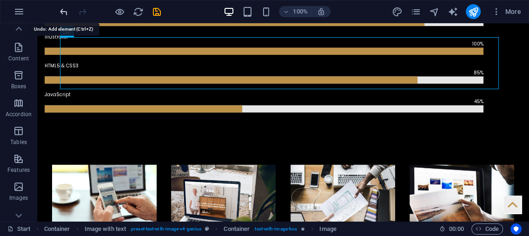
click at [63, 12] on icon "undo" at bounding box center [64, 12] width 11 height 11
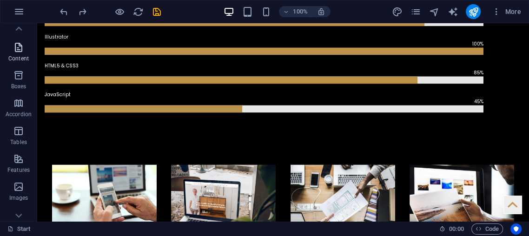
click at [11, 80] on span "Boxes" at bounding box center [18, 81] width 37 height 22
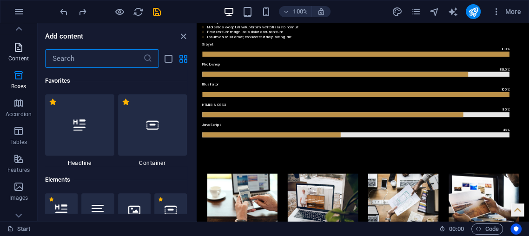
scroll to position [868, 0]
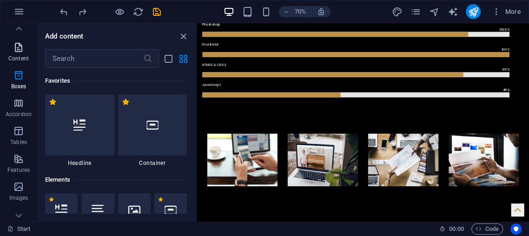
click at [10, 46] on span "Content" at bounding box center [18, 53] width 37 height 22
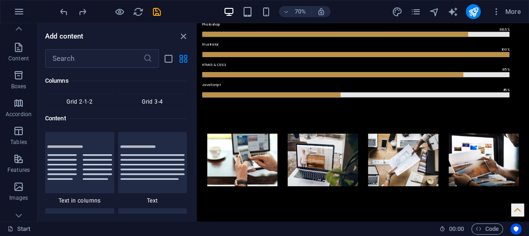
scroll to position [1627, 0]
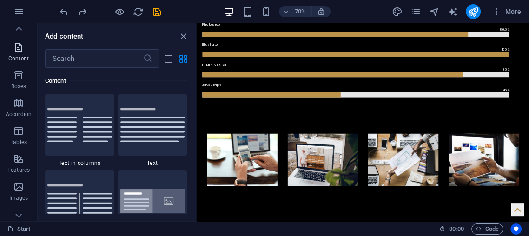
click at [19, 65] on button "Content" at bounding box center [18, 52] width 37 height 28
click at [10, 48] on span "Content" at bounding box center [18, 53] width 37 height 22
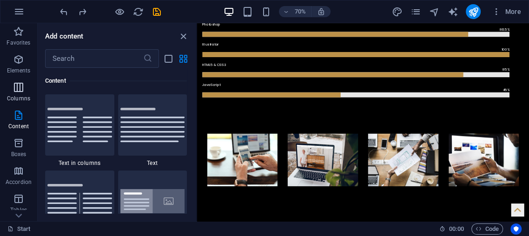
scroll to position [0, 0]
click at [7, 58] on span "Elements" at bounding box center [18, 66] width 37 height 22
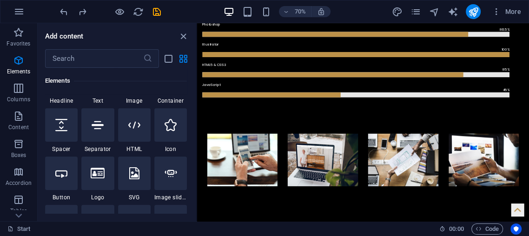
scroll to position [202, 0]
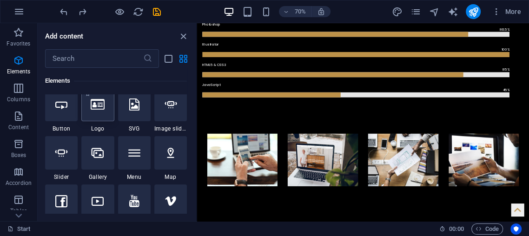
click at [96, 120] on div at bounding box center [97, 104] width 33 height 33
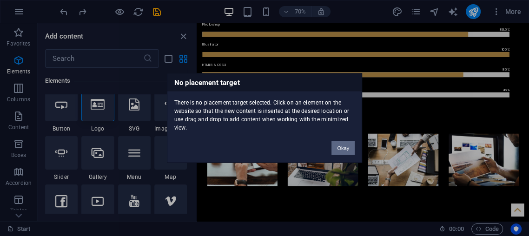
click at [338, 147] on button "Okay" at bounding box center [342, 148] width 23 height 14
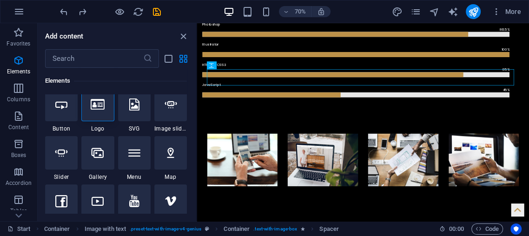
click at [95, 118] on div at bounding box center [97, 104] width 33 height 33
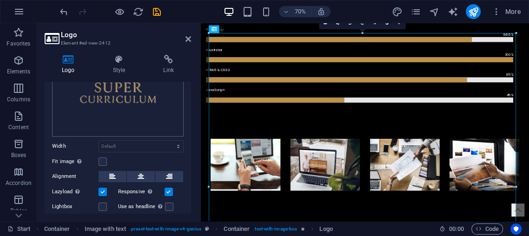
scroll to position [157, 0]
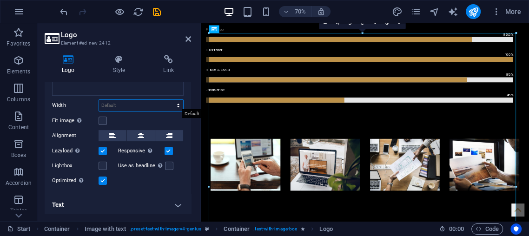
click at [118, 102] on select "Default auto px rem % em vh vw" at bounding box center [141, 105] width 84 height 11
click at [118, 101] on select "Default auto px rem % em vh vw" at bounding box center [141, 105] width 84 height 11
click at [111, 62] on icon at bounding box center [119, 59] width 47 height 9
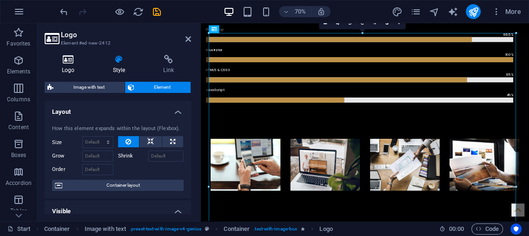
drag, startPoint x: 66, startPoint y: 53, endPoint x: 70, endPoint y: 57, distance: 6.6
click at [66, 53] on div "Logo Style Link Logo Image Text Drag files here, click to choose files or selec…" at bounding box center [117, 134] width 161 height 174
click at [71, 59] on icon at bounding box center [68, 59] width 47 height 9
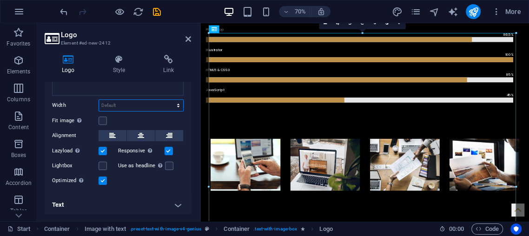
click at [113, 105] on select "Default auto px rem % em vh vw" at bounding box center [141, 105] width 84 height 11
select select "px"
click at [169, 100] on select "Default auto px rem % em vh vw" at bounding box center [141, 105] width 84 height 11
type input "944"
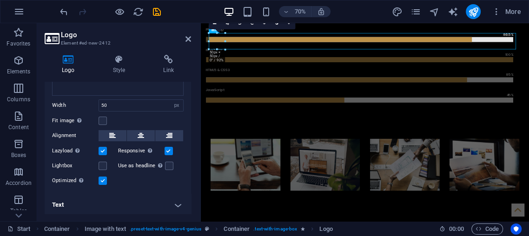
click at [195, 34] on aside "Logo Element #ed-new-2412 Logo Style Link Logo Image Text Drag files here, clic…" at bounding box center [119, 122] width 164 height 198
click at [158, 103] on input "50" at bounding box center [141, 105] width 84 height 11
type input "5"
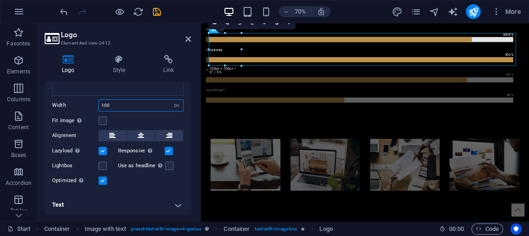
type input "100"
click at [188, 37] on icon at bounding box center [188, 38] width 6 height 7
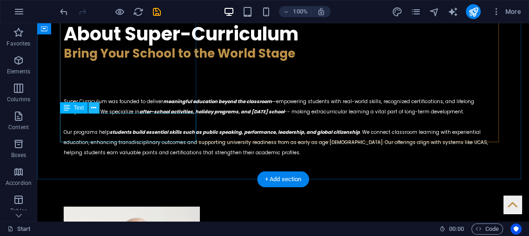
scroll to position [1121, 0]
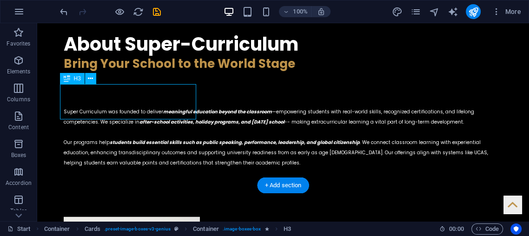
drag, startPoint x: 137, startPoint y: 100, endPoint x: 141, endPoint y: 106, distance: 7.0
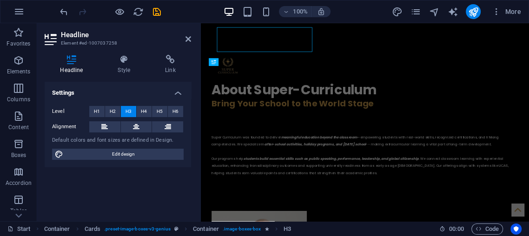
scroll to position [1177, 0]
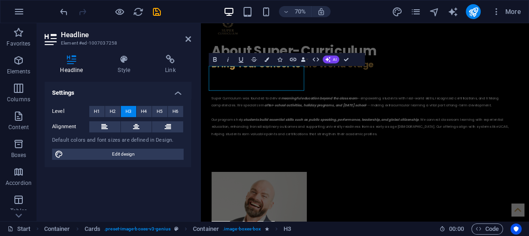
click at [69, 117] on label "Level" at bounding box center [70, 111] width 37 height 11
drag, startPoint x: 424, startPoint y: 104, endPoint x: 515, endPoint y: 57, distance: 102.5
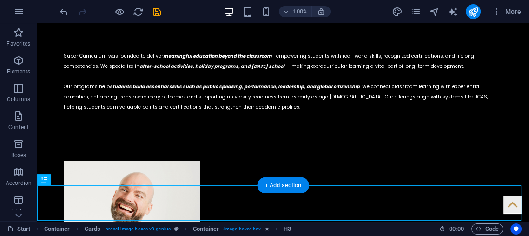
scroll to position [1121, 0]
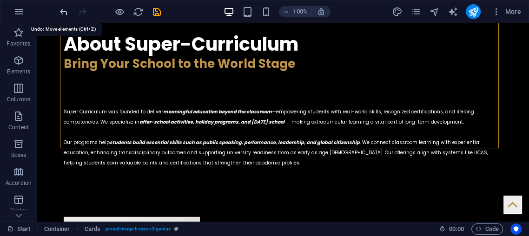
click at [68, 9] on icon "undo" at bounding box center [64, 12] width 11 height 11
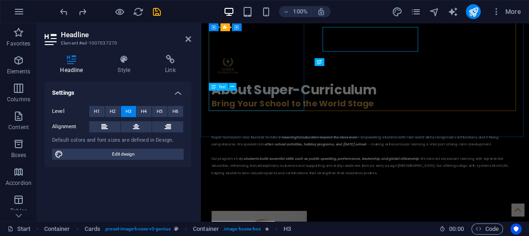
scroll to position [1177, 0]
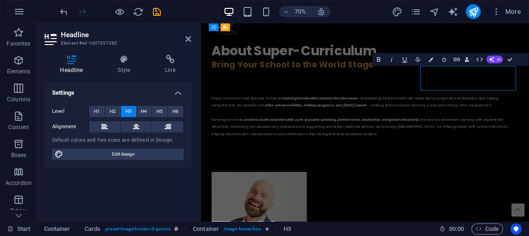
drag, startPoint x: 474, startPoint y: 168, endPoint x: 557, endPoint y: 117, distance: 98.1
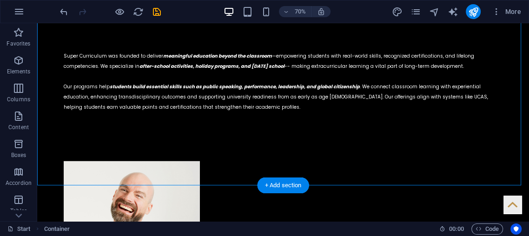
scroll to position [1121, 0]
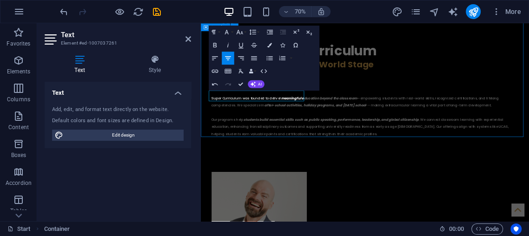
scroll to position [1121, 0]
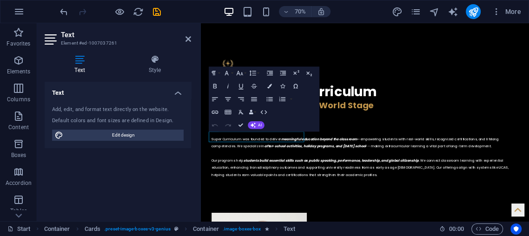
scroll to position [1118, 0]
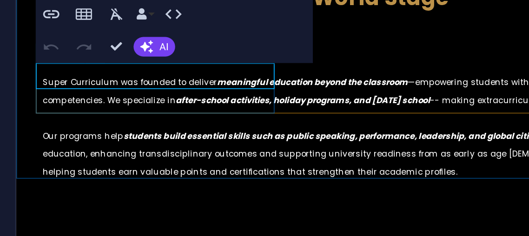
click at [48, 223] on div at bounding box center [99, 230] width 136 height 15
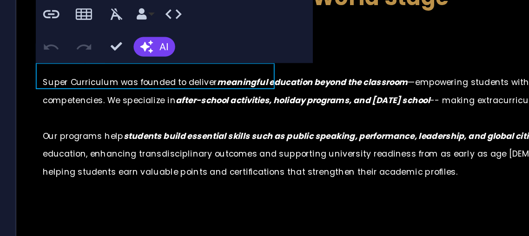
click at [45, 223] on div at bounding box center [99, 230] width 136 height 15
click at [44, 223] on div at bounding box center [99, 230] width 136 height 15
click at [43, 223] on div at bounding box center [99, 230] width 136 height 15
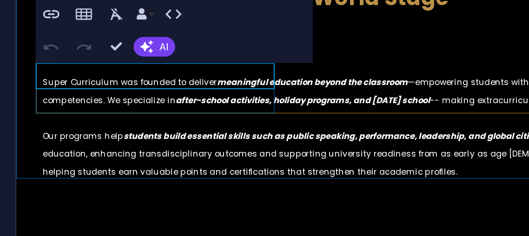
click at [46, 62] on div "[PERSON_NAME]" at bounding box center [99, 150] width 136 height 176
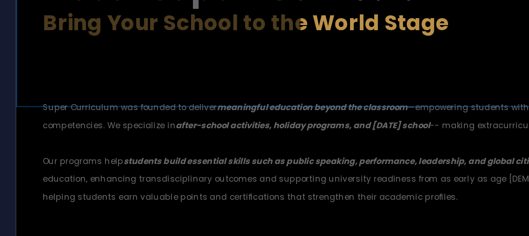
scroll to position [1159, 0]
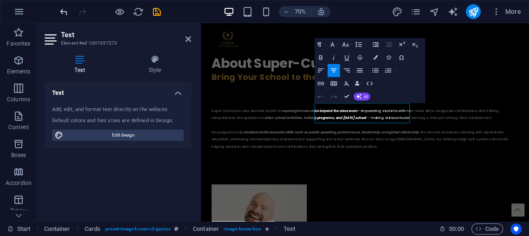
click at [66, 7] on icon "undo" at bounding box center [64, 12] width 11 height 11
click at [63, 9] on icon "undo" at bounding box center [64, 12] width 11 height 11
click at [74, 6] on div at bounding box center [110, 11] width 104 height 15
click at [79, 12] on icon "redo" at bounding box center [82, 12] width 11 height 11
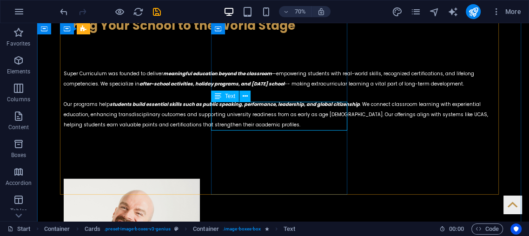
scroll to position [1103, 0]
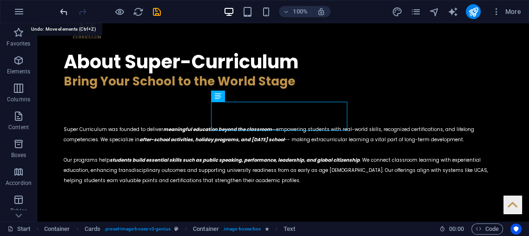
click at [60, 13] on icon "undo" at bounding box center [64, 12] width 11 height 11
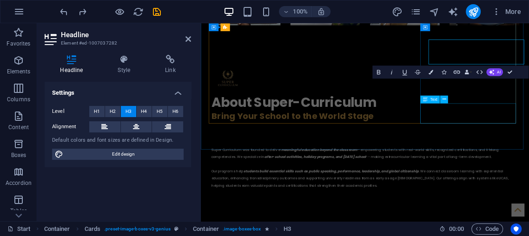
scroll to position [1159, 0]
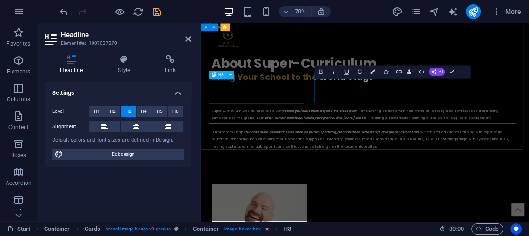
drag, startPoint x: 335, startPoint y: 132, endPoint x: 450, endPoint y: 103, distance: 118.4
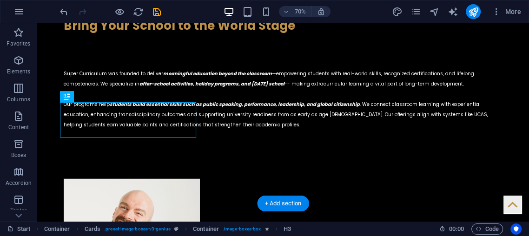
scroll to position [1103, 0]
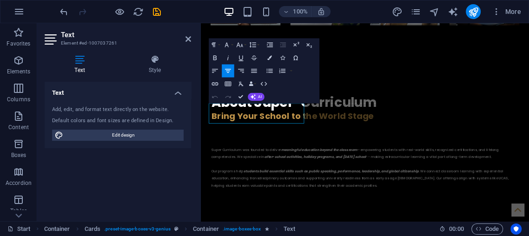
scroll to position [1159, 0]
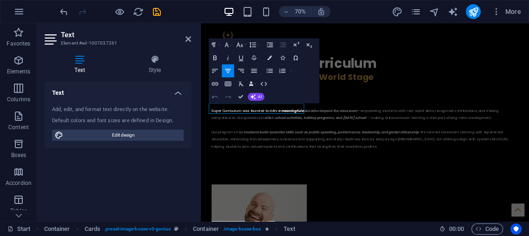
click at [216, 96] on icon "button" at bounding box center [215, 96] width 6 height 2
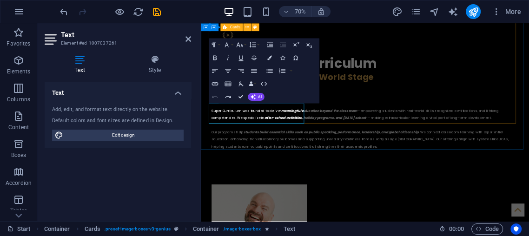
drag, startPoint x: 511, startPoint y: 160, endPoint x: 505, endPoint y: 160, distance: 6.0
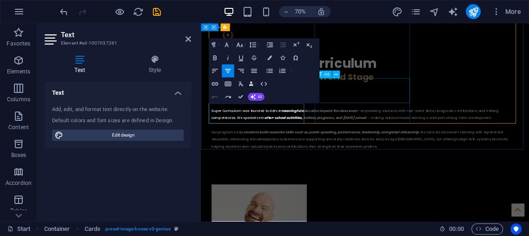
scroll to position [1103, 0]
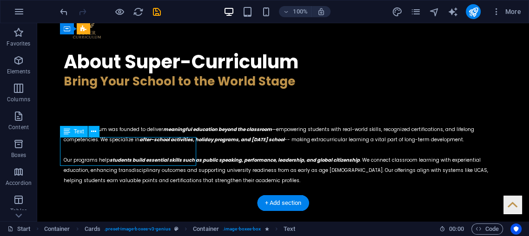
drag, startPoint x: 161, startPoint y: 147, endPoint x: 169, endPoint y: 146, distance: 8.0
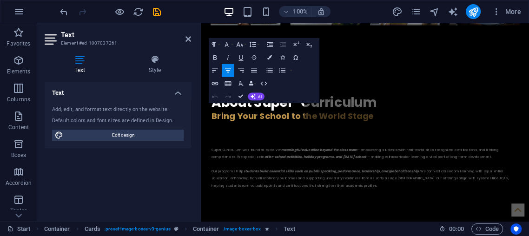
scroll to position [1159, 0]
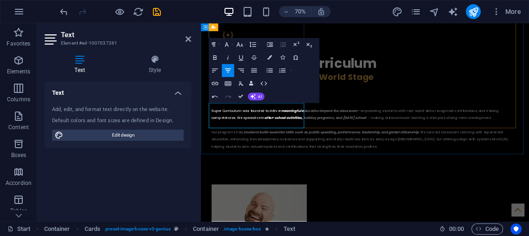
drag, startPoint x: 317, startPoint y: 138, endPoint x: 313, endPoint y: 172, distance: 35.1
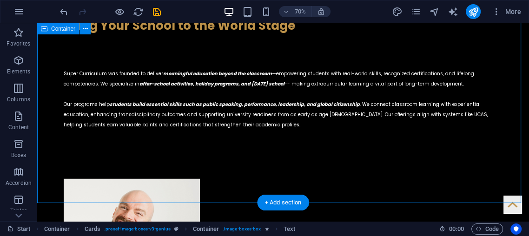
scroll to position [1104, 0]
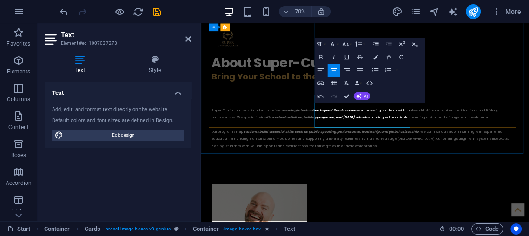
drag, startPoint x: 450, startPoint y: 137, endPoint x: 469, endPoint y: 166, distance: 35.2
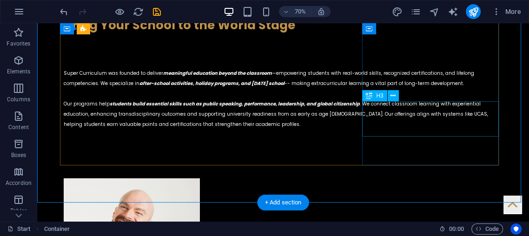
scroll to position [1104, 0]
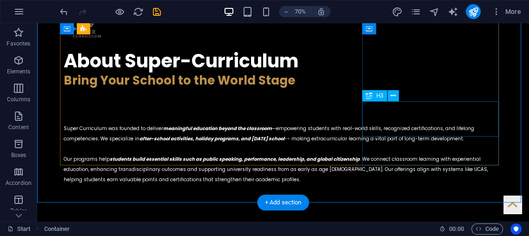
drag, startPoint x: 445, startPoint y: 107, endPoint x: 447, endPoint y: 126, distance: 18.6
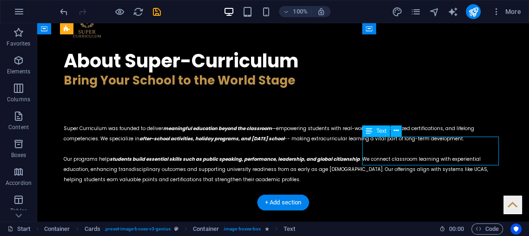
drag, startPoint x: 431, startPoint y: 151, endPoint x: 365, endPoint y: 205, distance: 85.2
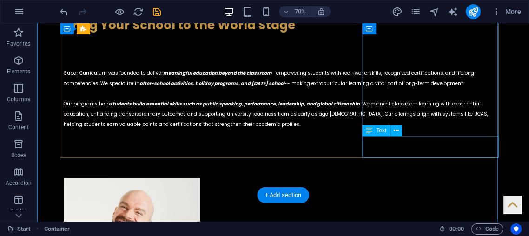
scroll to position [1104, 0]
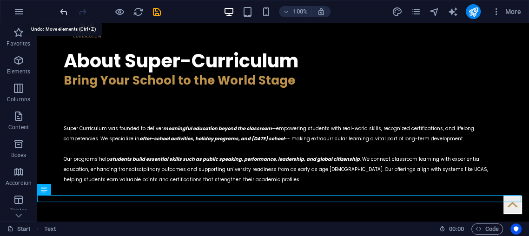
click at [68, 11] on icon "undo" at bounding box center [64, 12] width 11 height 11
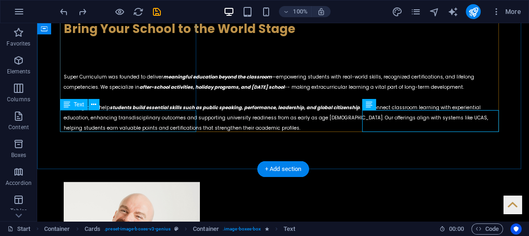
scroll to position [1173, 0]
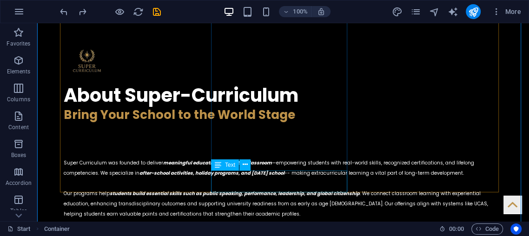
scroll to position [1035, 0]
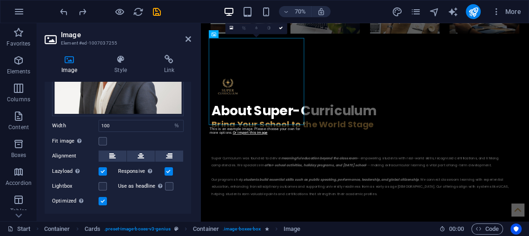
scroll to position [95, 0]
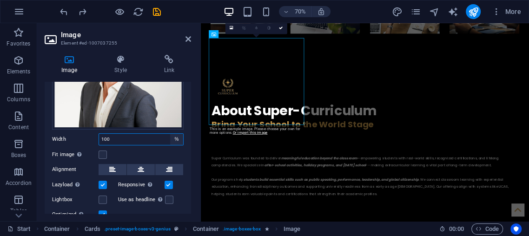
click at [177, 138] on select "Default auto px rem % em vh vw" at bounding box center [176, 139] width 13 height 11
select select "px"
click at [170, 134] on select "Default auto px rem % em vh vw" at bounding box center [176, 139] width 13 height 11
type input "293"
click at [120, 155] on div "Fit image Automatically fit image to a fixed width and height" at bounding box center [118, 154] width 132 height 11
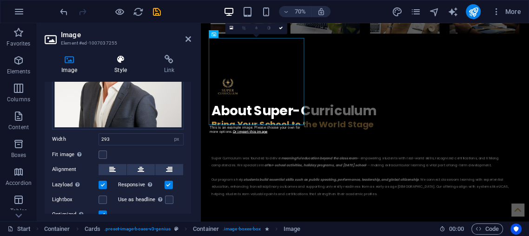
click at [123, 66] on h4 "Style" at bounding box center [122, 65] width 49 height 20
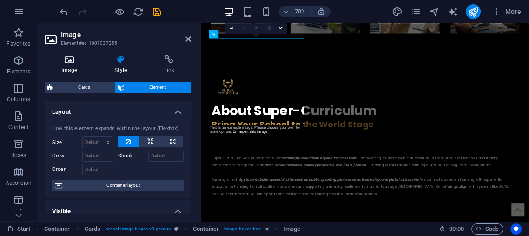
click at [66, 61] on icon at bounding box center [69, 59] width 49 height 9
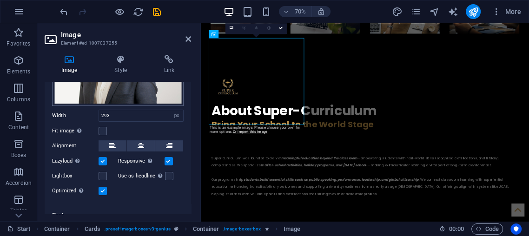
scroll to position [130, 0]
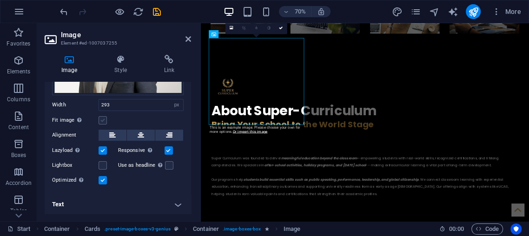
click at [100, 119] on label at bounding box center [103, 120] width 8 height 8
click at [0, 0] on input "Fit image Automatically fit image to a fixed width and height" at bounding box center [0, 0] width 0 height 0
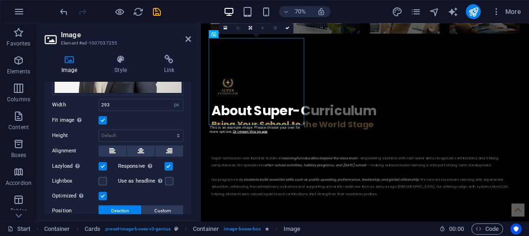
click at [104, 118] on label at bounding box center [103, 120] width 8 height 8
click at [0, 0] on input "Fit image Automatically fit image to a fixed width and height" at bounding box center [0, 0] width 0 height 0
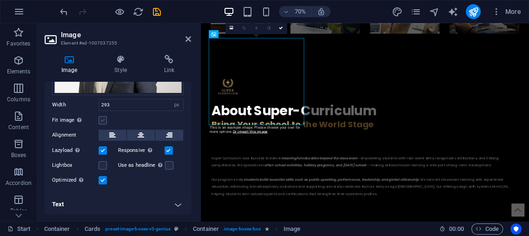
click at [103, 116] on label at bounding box center [103, 120] width 8 height 8
click at [0, 0] on input "Fit image Automatically fit image to a fixed width and height" at bounding box center [0, 0] width 0 height 0
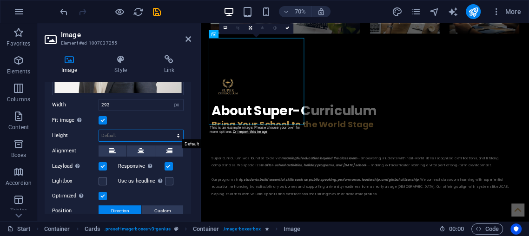
click at [132, 134] on select "Default auto px" at bounding box center [141, 135] width 84 height 11
select select "px"
click at [169, 130] on select "Default auto px" at bounding box center [141, 135] width 84 height 11
type input "264"
click at [156, 112] on div "Drag files here, click to choose files or select files from Files or our free s…" at bounding box center [118, 112] width 146 height 287
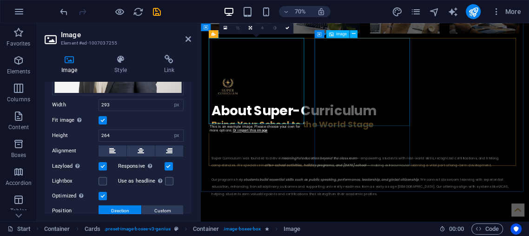
drag, startPoint x: 494, startPoint y: 159, endPoint x: 591, endPoint y: 95, distance: 117.1
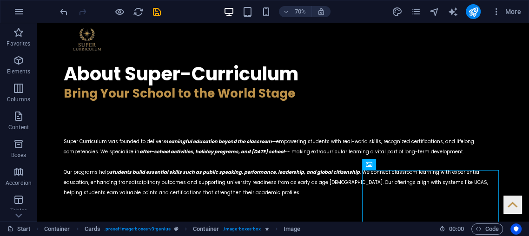
scroll to position [1035, 0]
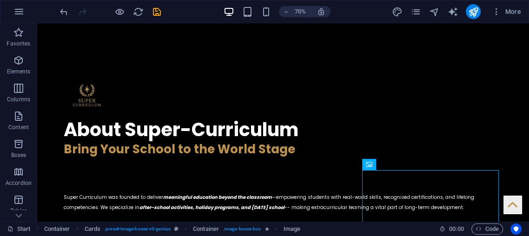
click at [65, 8] on icon "undo" at bounding box center [64, 12] width 11 height 11
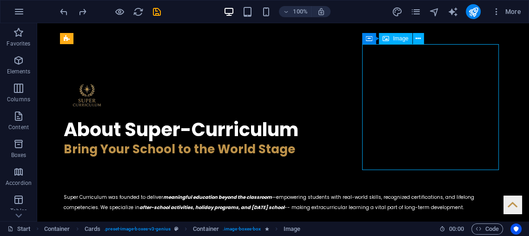
drag, startPoint x: 405, startPoint y: 92, endPoint x: 404, endPoint y: 99, distance: 7.0
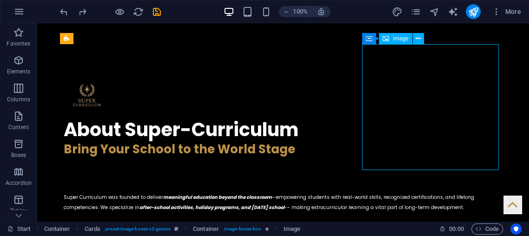
drag, startPoint x: 366, startPoint y: 97, endPoint x: 274, endPoint y: 133, distance: 99.2
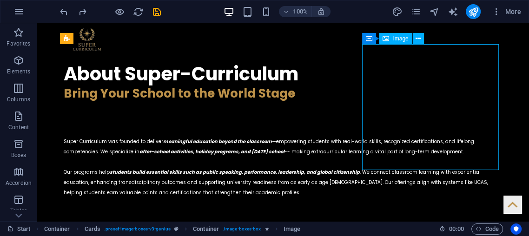
select select "%"
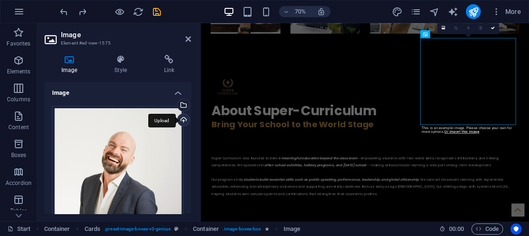
click at [178, 118] on div "Upload" at bounding box center [183, 121] width 14 height 14
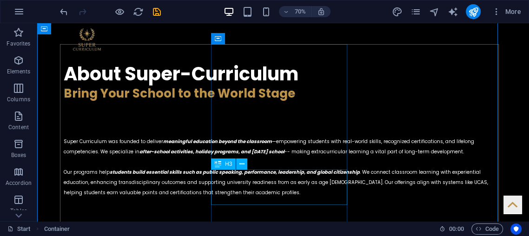
scroll to position [1035, 0]
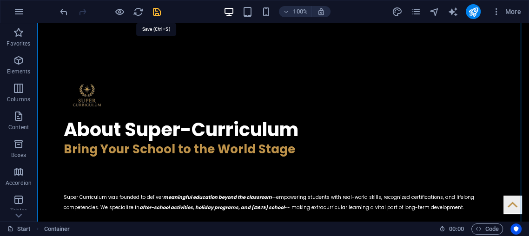
click at [152, 8] on icon "save" at bounding box center [157, 12] width 11 height 11
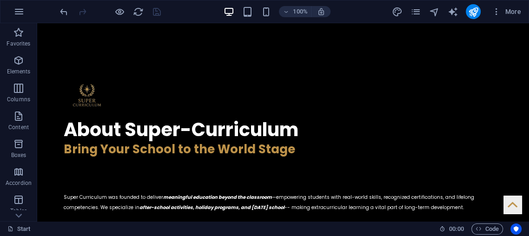
scroll to position [1035, 0]
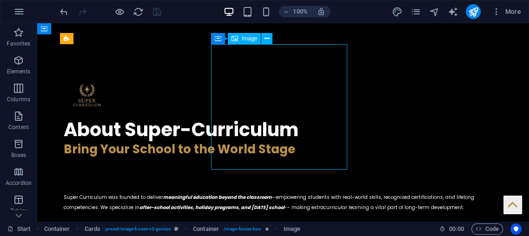
select select "%"
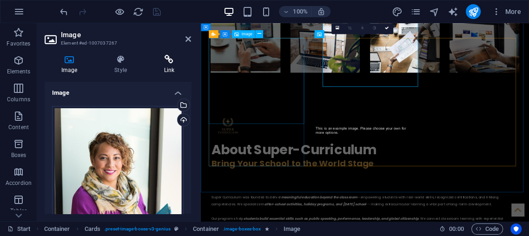
scroll to position [1091, 0]
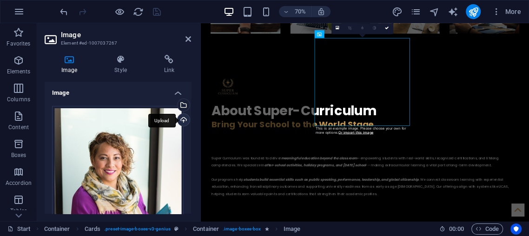
click at [180, 123] on div "Upload" at bounding box center [183, 121] width 14 height 14
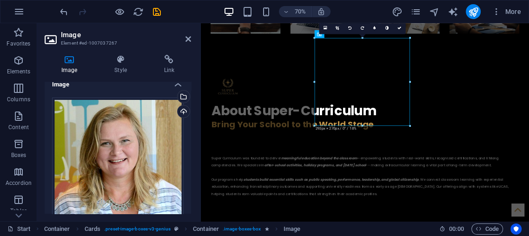
scroll to position [0, 0]
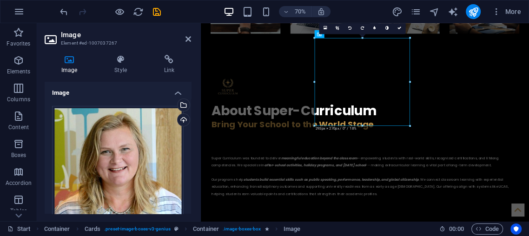
click at [185, 34] on h2 "Image" at bounding box center [126, 35] width 130 height 8
click at [186, 42] on icon at bounding box center [188, 38] width 6 height 7
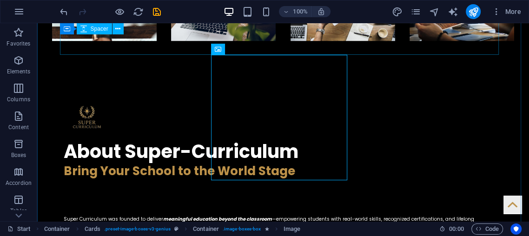
scroll to position [1001, 0]
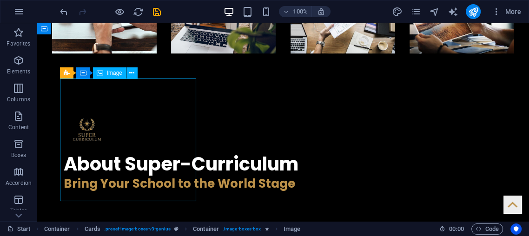
drag, startPoint x: 142, startPoint y: 145, endPoint x: 150, endPoint y: 154, distance: 11.9
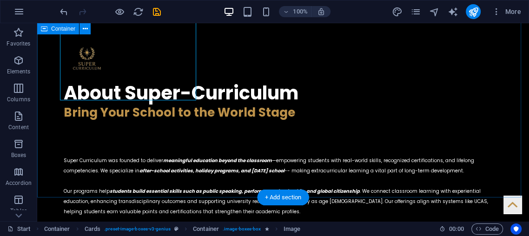
scroll to position [1070, 0]
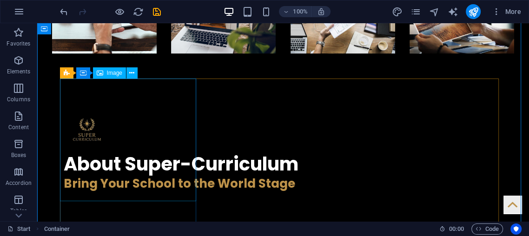
scroll to position [1035, 0]
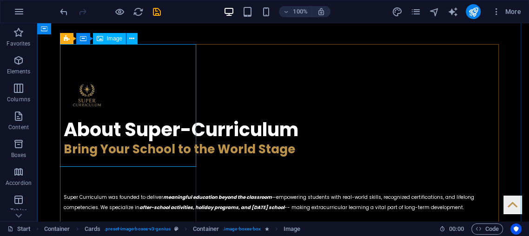
select select "px"
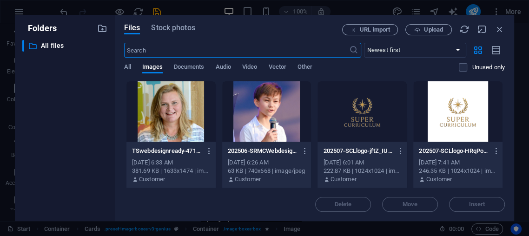
scroll to position [1492, 0]
click at [506, 20] on div "Files Stock photos URL import Upload ​ Newest first Oldest first Name (A-Z) Nam…" at bounding box center [314, 118] width 399 height 206
click at [500, 25] on icon "button" at bounding box center [500, 29] width 10 height 10
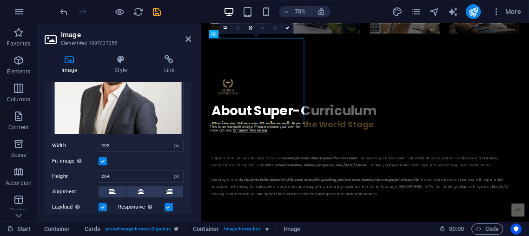
scroll to position [54, 0]
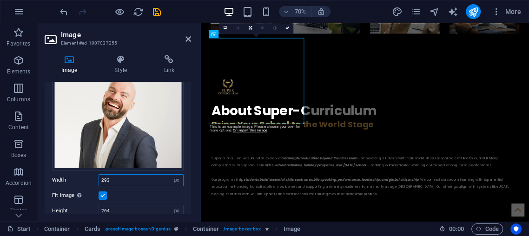
click at [121, 179] on input "293" at bounding box center [141, 180] width 84 height 11
type input "292"
click at [105, 194] on label at bounding box center [103, 196] width 8 height 8
click at [0, 0] on input "Fit image Automatically fit image to a fixed width and height" at bounding box center [0, 0] width 0 height 0
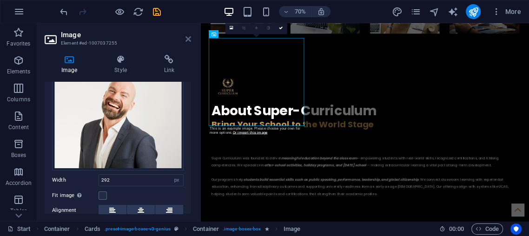
click at [188, 35] on icon at bounding box center [188, 38] width 6 height 7
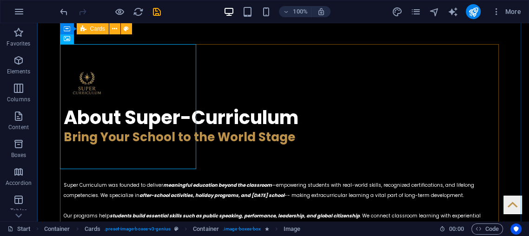
scroll to position [1035, 0]
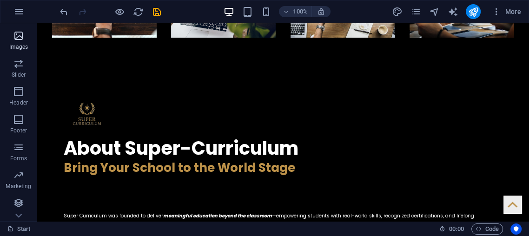
scroll to position [220, 0]
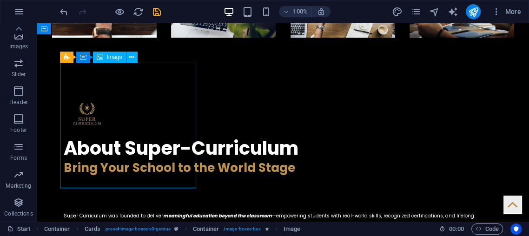
select select "px"
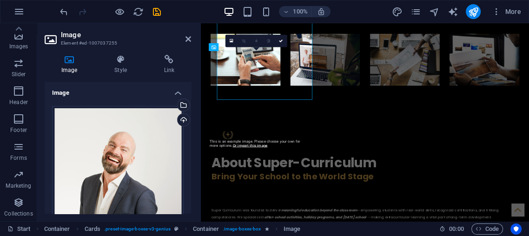
scroll to position [1072, 0]
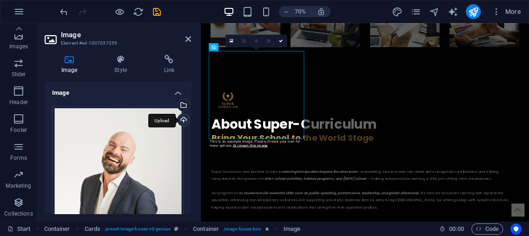
click at [177, 119] on div "Upload" at bounding box center [183, 121] width 14 height 14
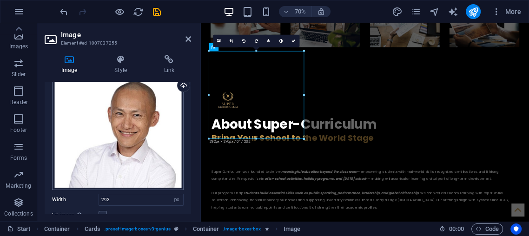
scroll to position [69, 0]
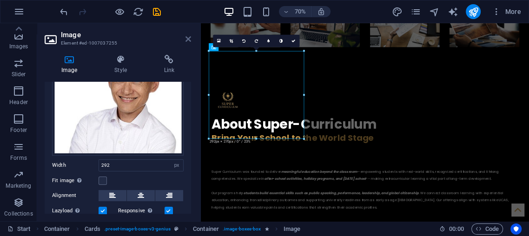
click at [186, 35] on icon at bounding box center [188, 38] width 6 height 7
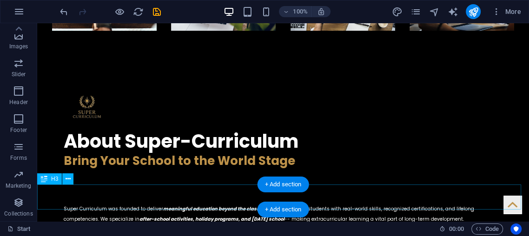
scroll to position [1017, 0]
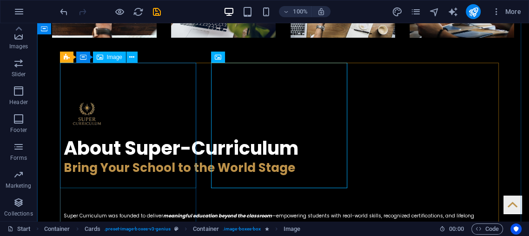
select select "px"
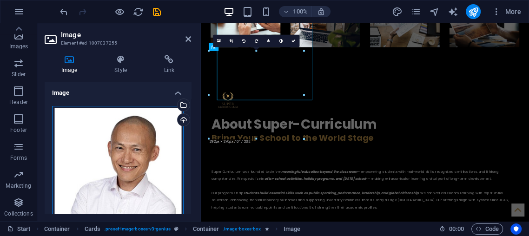
click at [154, 146] on div "Drag files here, click to choose files or select files from Files or our free s…" at bounding box center [118, 165] width 132 height 119
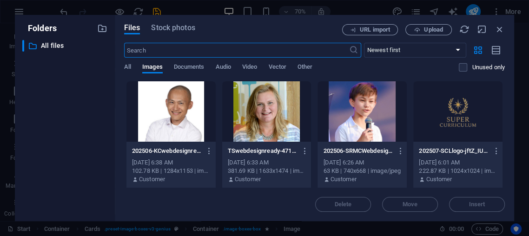
scroll to position [1473, 0]
click at [498, 25] on icon "button" at bounding box center [500, 29] width 10 height 10
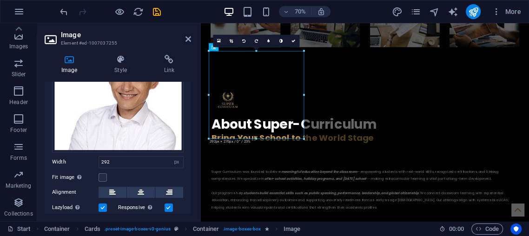
scroll to position [129, 0]
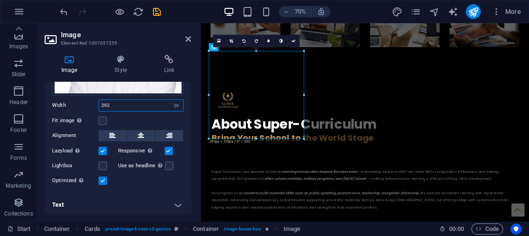
click at [152, 100] on input "292" at bounding box center [141, 105] width 84 height 11
type input "293"
click at [188, 38] on icon at bounding box center [188, 38] width 6 height 7
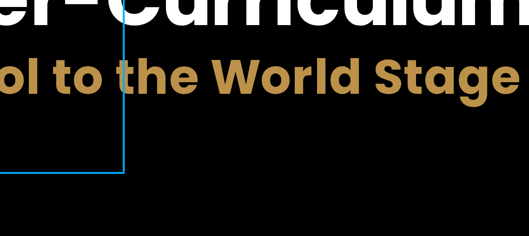
scroll to position [1111, 0]
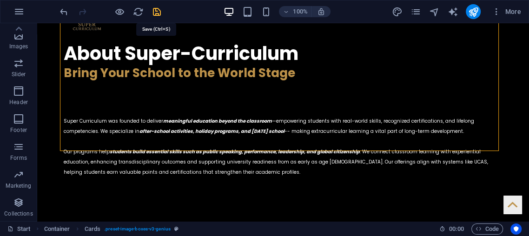
click at [154, 13] on icon "save" at bounding box center [157, 12] width 11 height 11
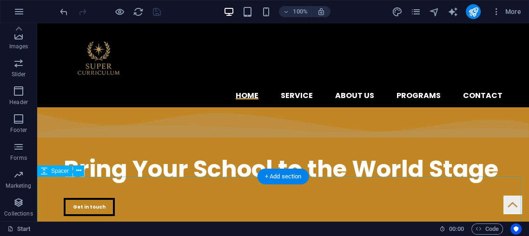
scroll to position [34, 0]
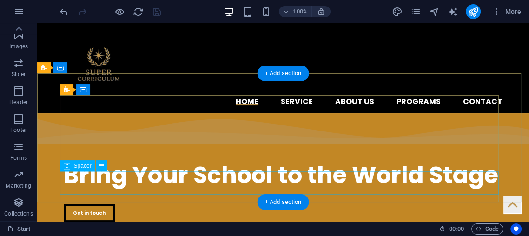
click at [251, 222] on div at bounding box center [283, 233] width 439 height 23
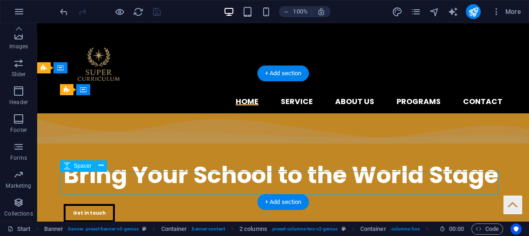
click at [251, 222] on div at bounding box center [283, 233] width 439 height 23
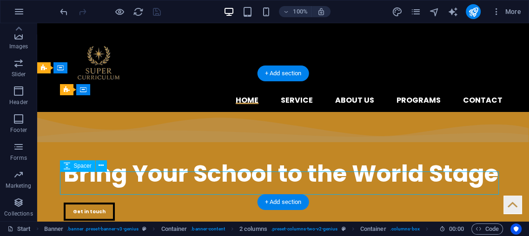
select select "px"
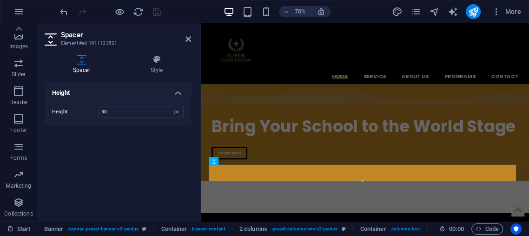
click at [185, 37] on h2 "Spacer" at bounding box center [126, 35] width 130 height 8
click at [191, 40] on icon at bounding box center [188, 38] width 6 height 7
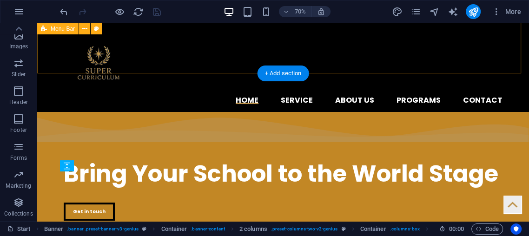
scroll to position [34, 0]
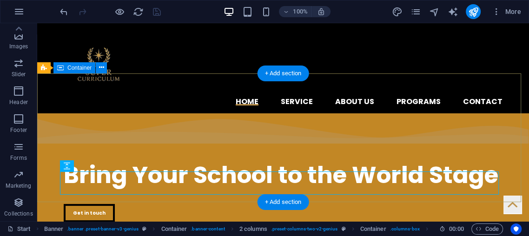
click at [245, 113] on div "​​​​​ Bring Your School to the World Stage Get in touch" at bounding box center [283, 182] width 492 height 139
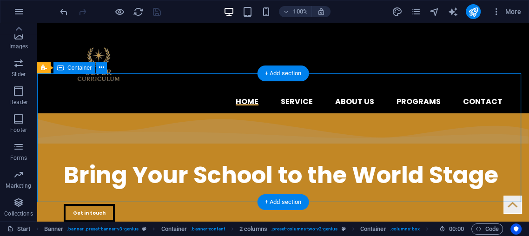
drag, startPoint x: 245, startPoint y: 91, endPoint x: 167, endPoint y: 143, distance: 93.6
click at [245, 113] on div "​​​​​ Bring Your School to the World Stage Get in touch" at bounding box center [283, 182] width 492 height 139
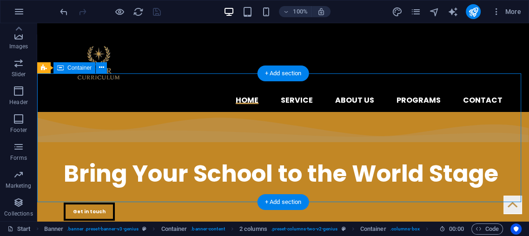
select select "multiple-waves"
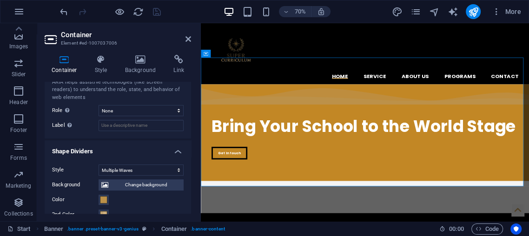
scroll to position [275, 0]
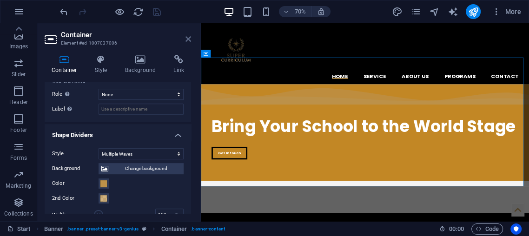
click at [189, 38] on icon at bounding box center [188, 38] width 6 height 7
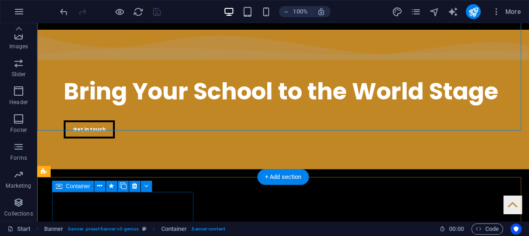
scroll to position [103, 0]
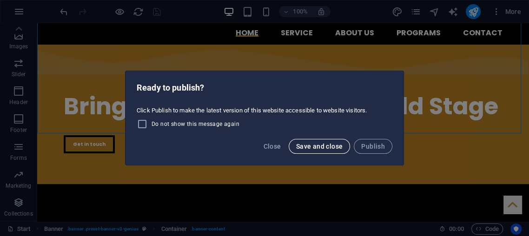
click at [309, 147] on span "Save and close" at bounding box center [319, 146] width 47 height 7
